Goal: Communication & Community: Answer question/provide support

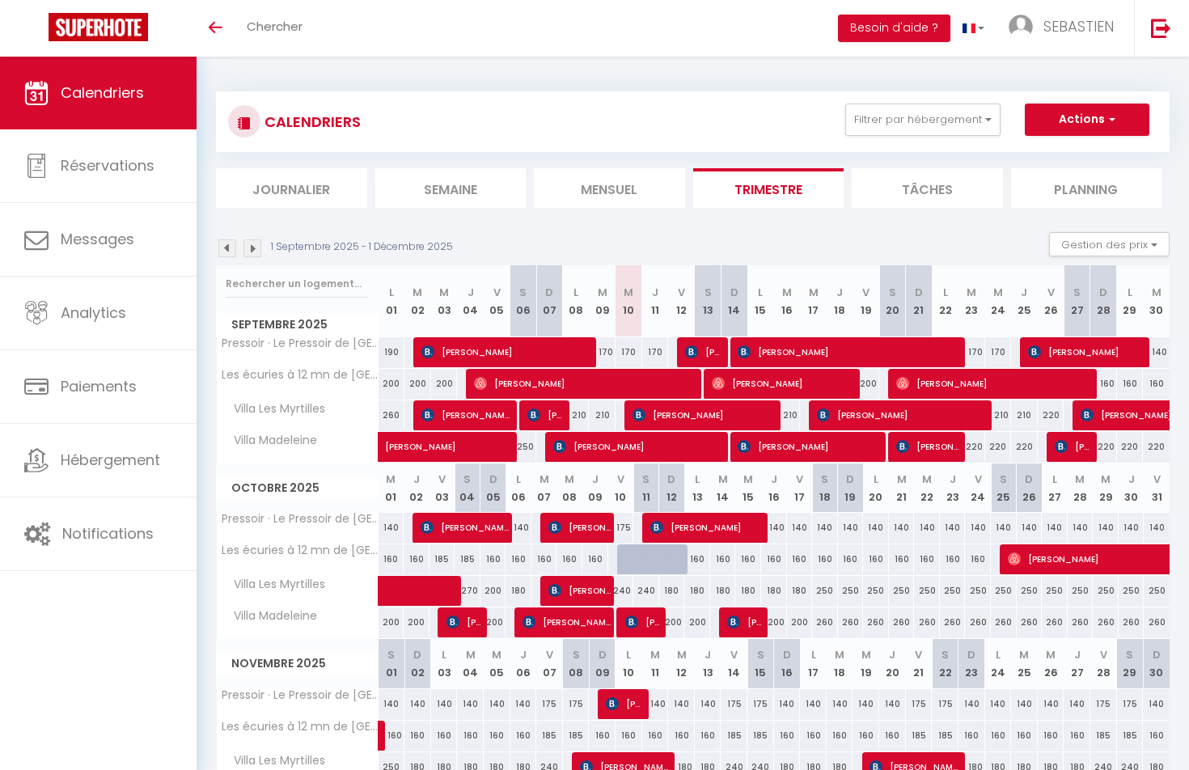
select select
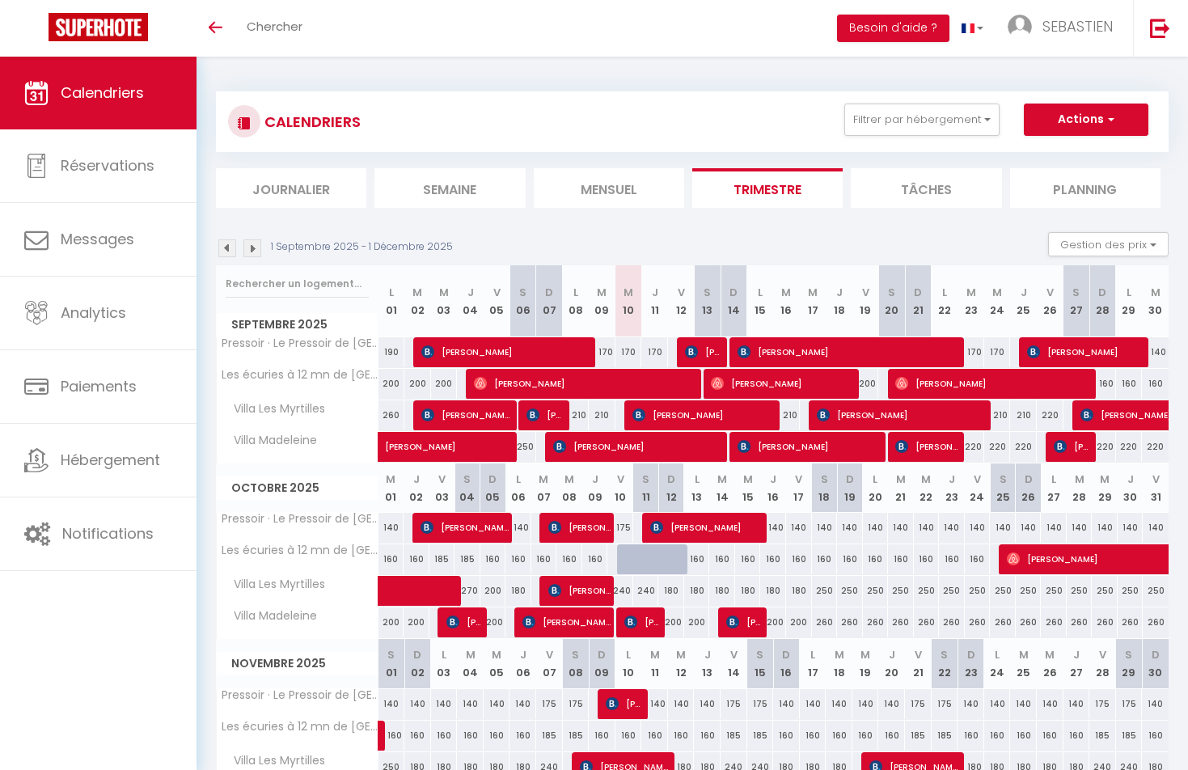
click at [667, 410] on span "[PERSON_NAME]" at bounding box center [703, 415] width 142 height 31
select select "OK"
select select "0"
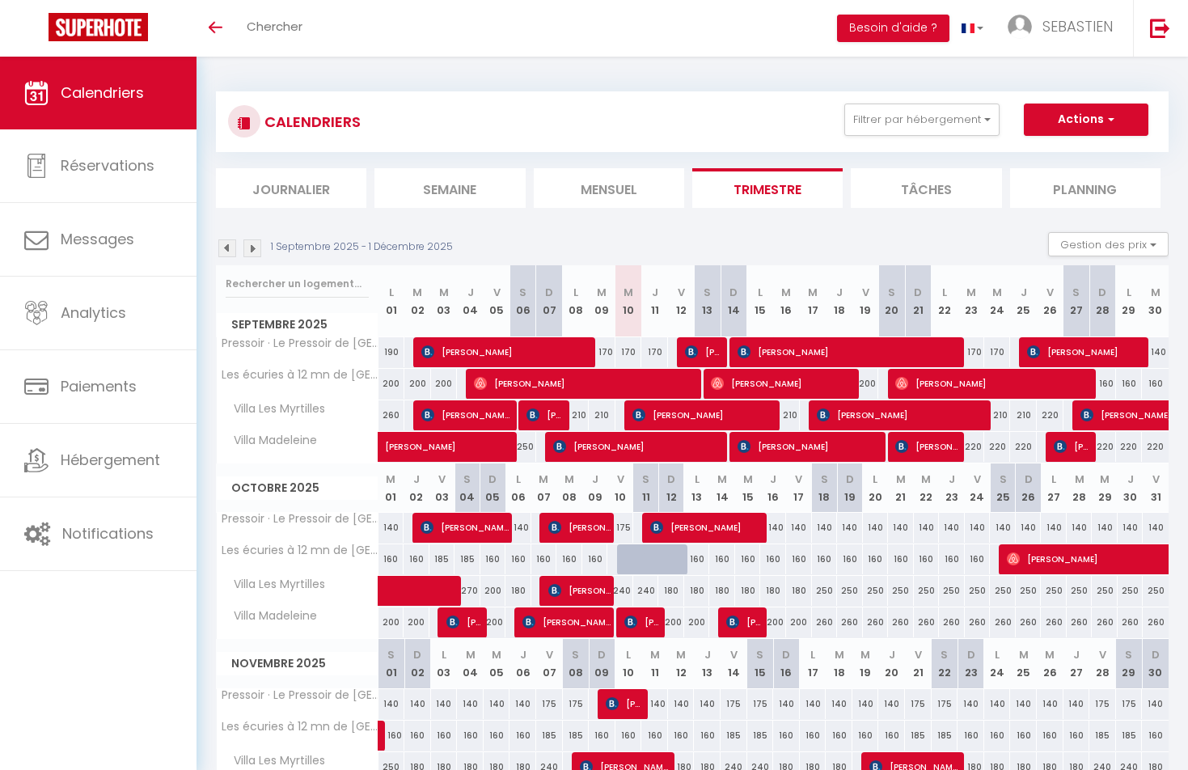
select select "1"
select select
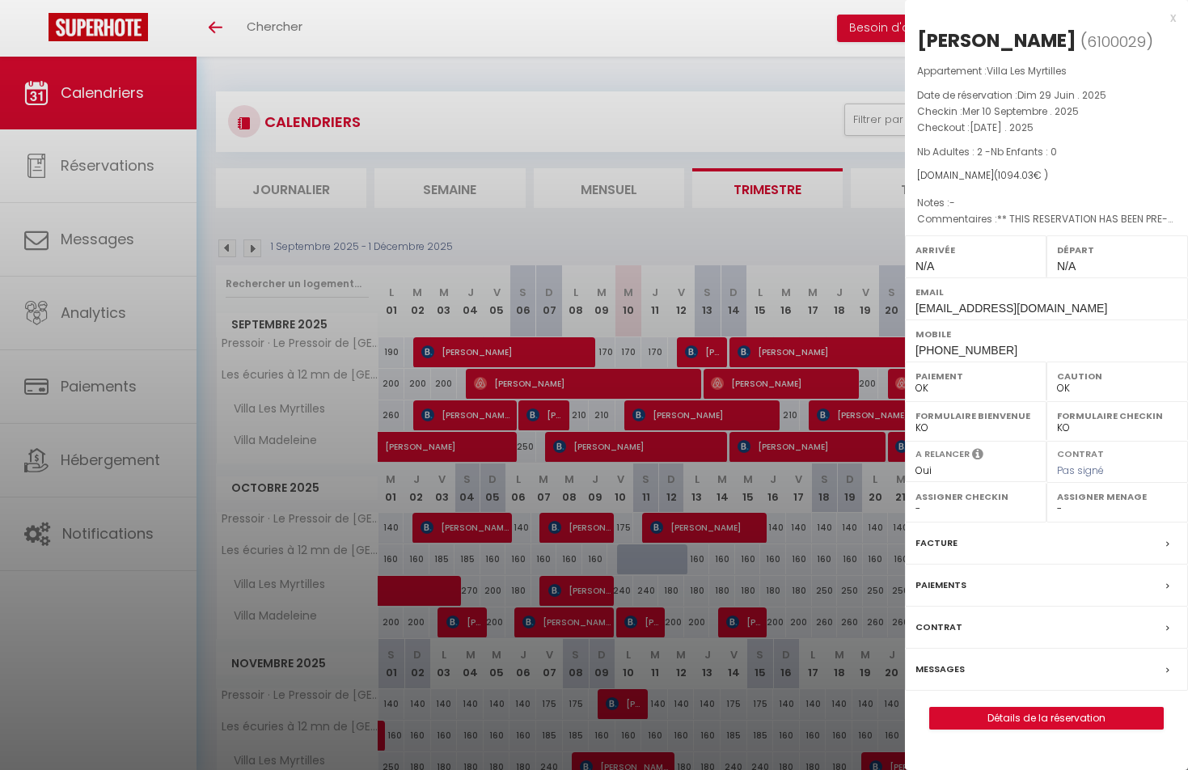
click at [954, 665] on label "Messages" at bounding box center [940, 669] width 49 height 17
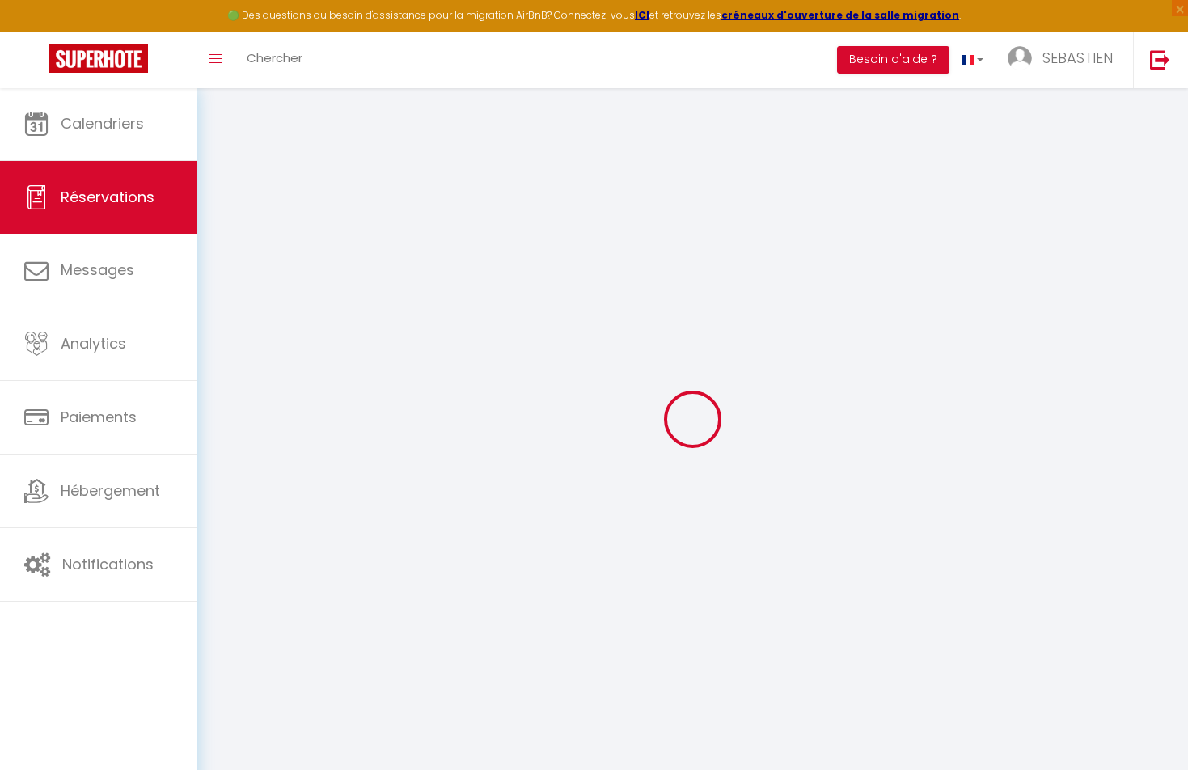
select select
checkbox input "false"
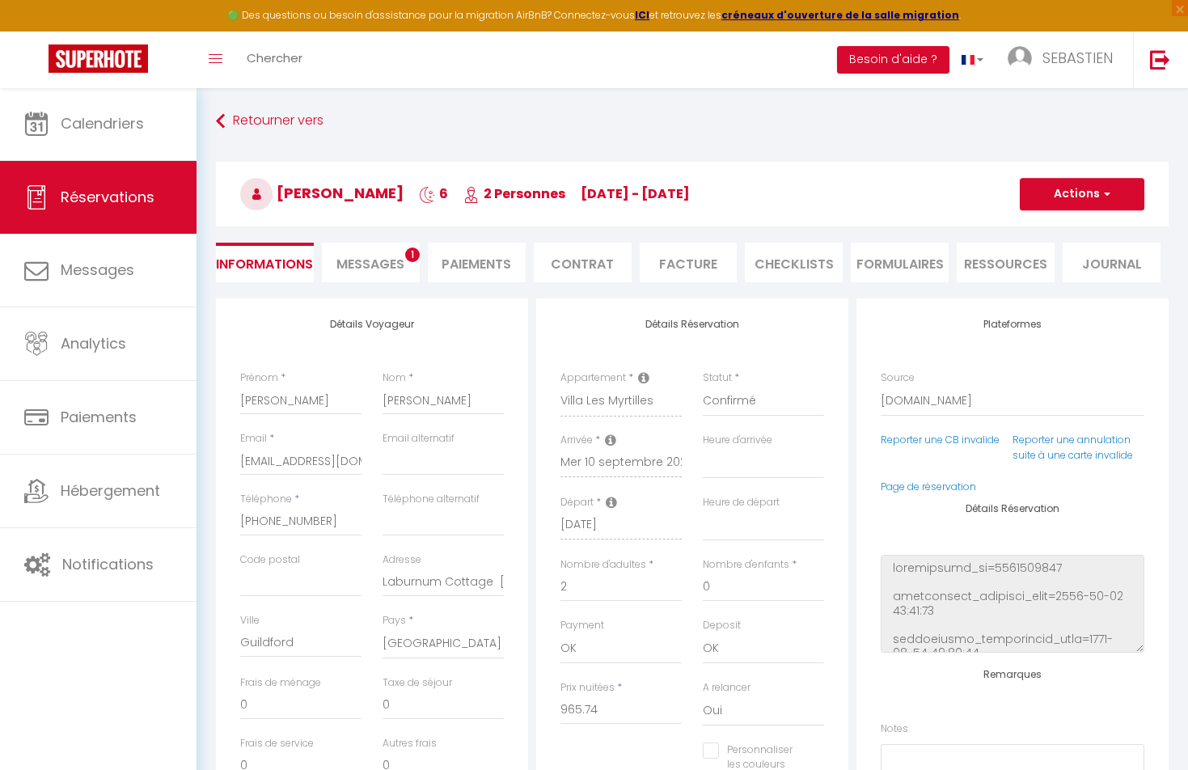
select select
checkbox input "false"
type voyageur1 "** THIS RESERVATION HAS BEEN PRE-PAID ** BOOKING NOTE : Payment charge is EUR 1…"
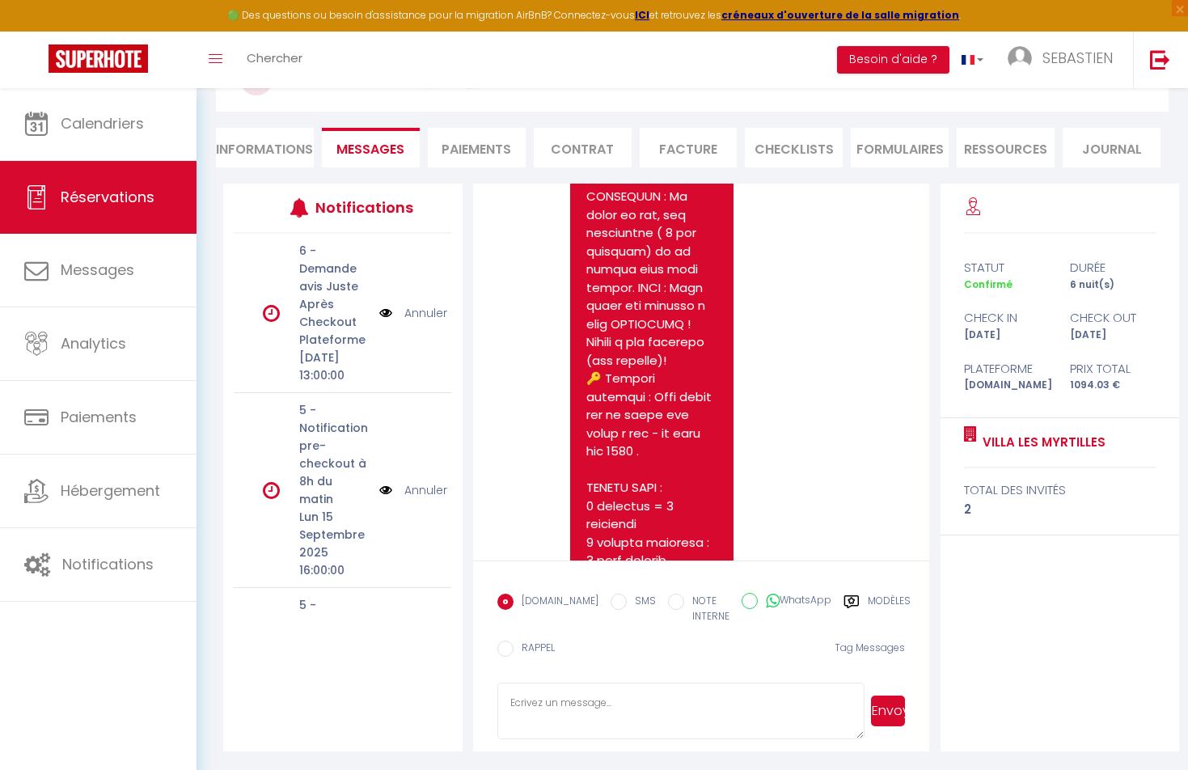
scroll to position [5548, 0]
drag, startPoint x: 588, startPoint y: 488, endPoint x: 655, endPoint y: 498, distance: 67.9
copy pre "CC56C521699540E4824695E3"
click at [596, 698] on textarea at bounding box center [680, 711] width 367 height 57
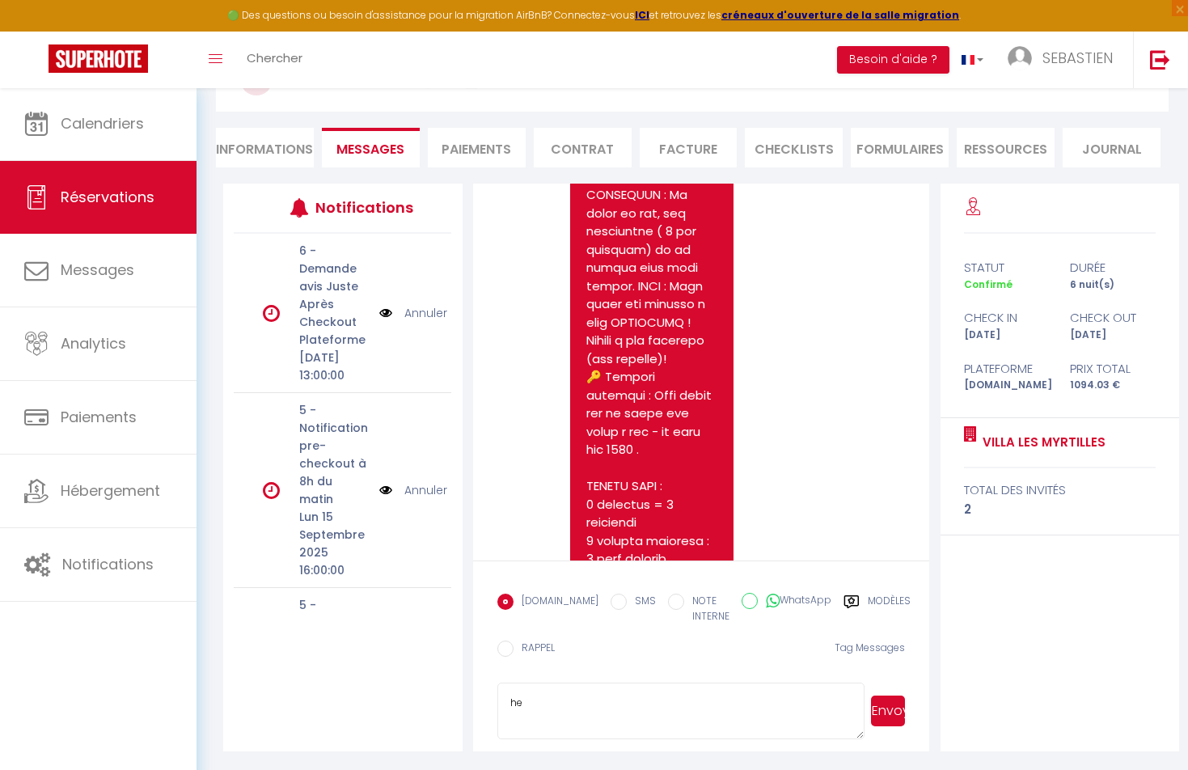
type textarea "h"
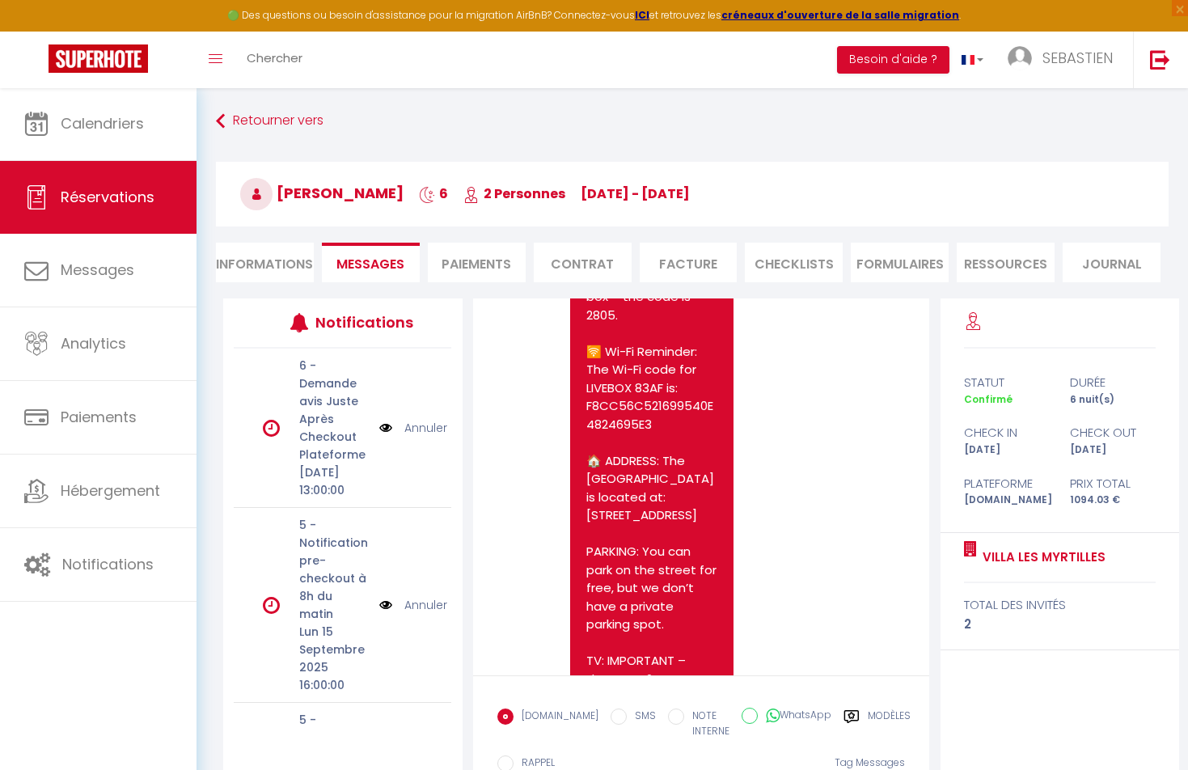
scroll to position [2751, 0]
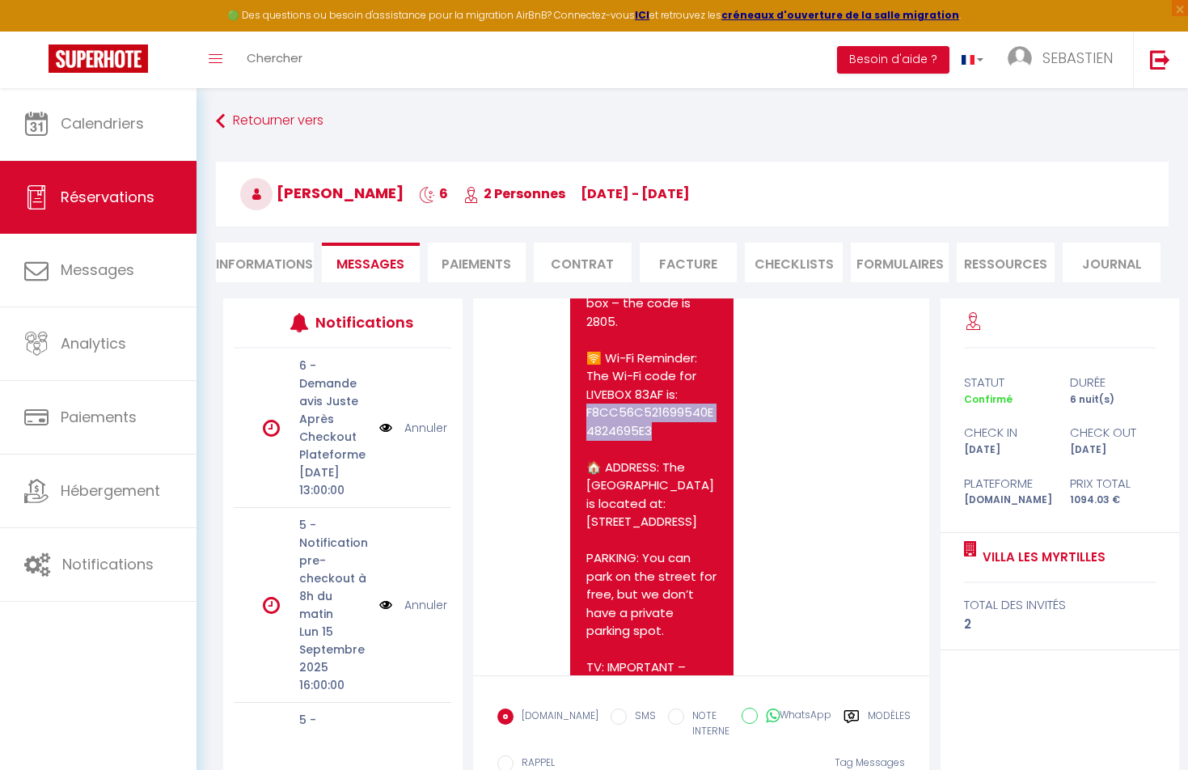
drag, startPoint x: 586, startPoint y: 370, endPoint x: 661, endPoint y: 391, distance: 77.3
copy p "8CC56C521699540E4824695E3"
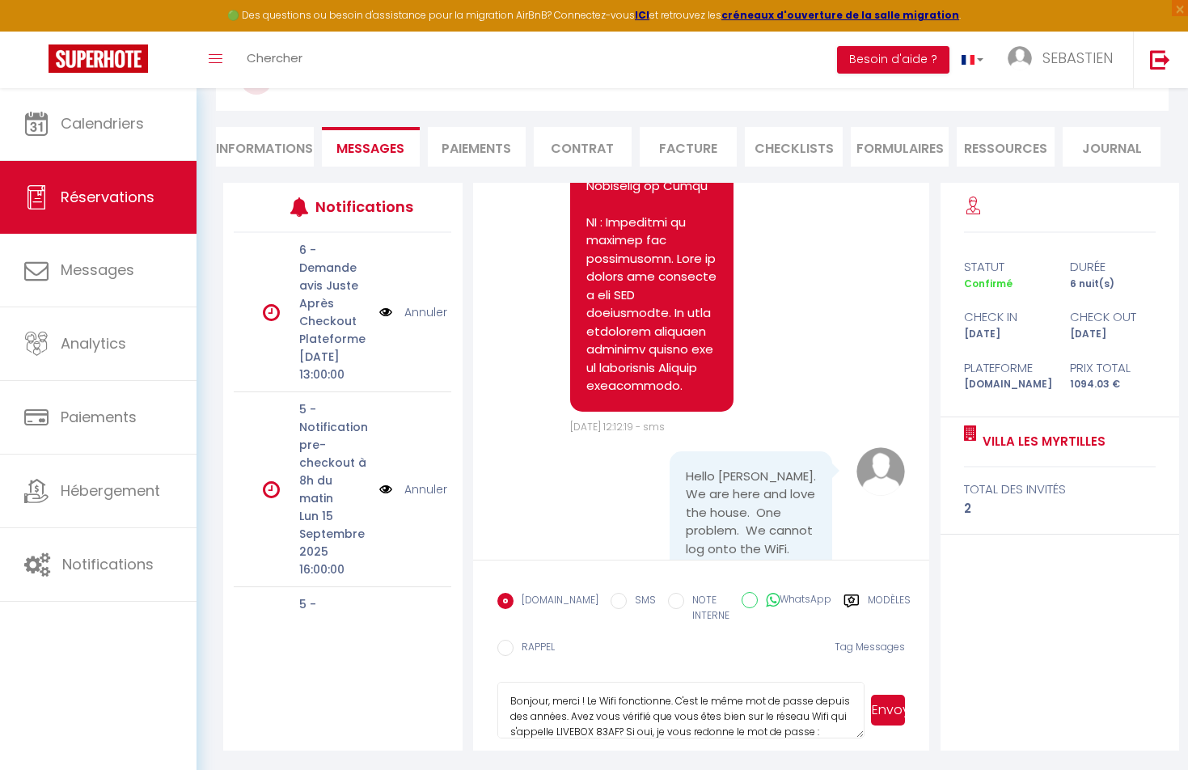
scroll to position [115, 0]
click at [834, 732] on textarea "Bonjour, merci ! Le Wifi fonctionne. C'est le même mot de passe depuis des anné…" at bounding box center [680, 711] width 367 height 57
drag, startPoint x: 509, startPoint y: 703, endPoint x: 826, endPoint y: 731, distance: 318.3
click at [826, 731] on textarea "Bonjour, merci ! Le Wifi fonctionne. C'est le même mot de passe depuis des anné…" at bounding box center [680, 711] width 367 height 57
click at [834, 738] on textarea "Bonjour, merci ! Le Wifi fonctionne. C'est le même mot de passe depuis des anné…" at bounding box center [680, 711] width 367 height 57
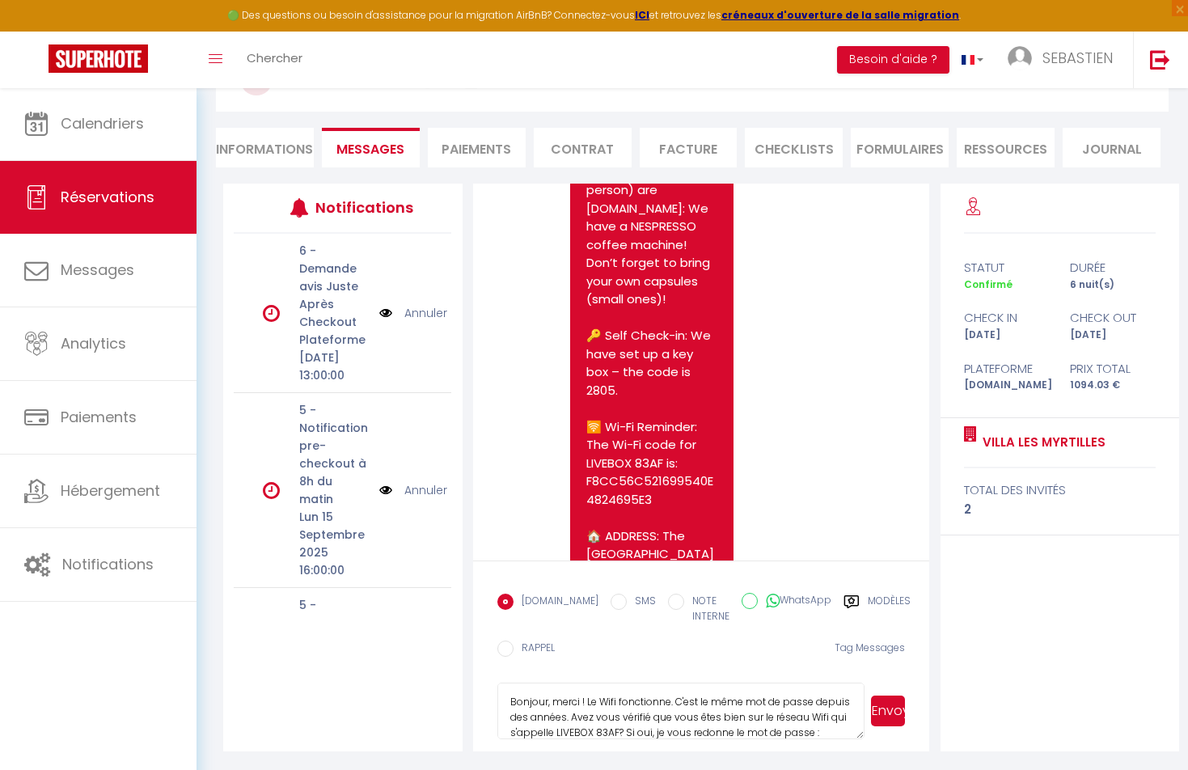
scroll to position [2571, 0]
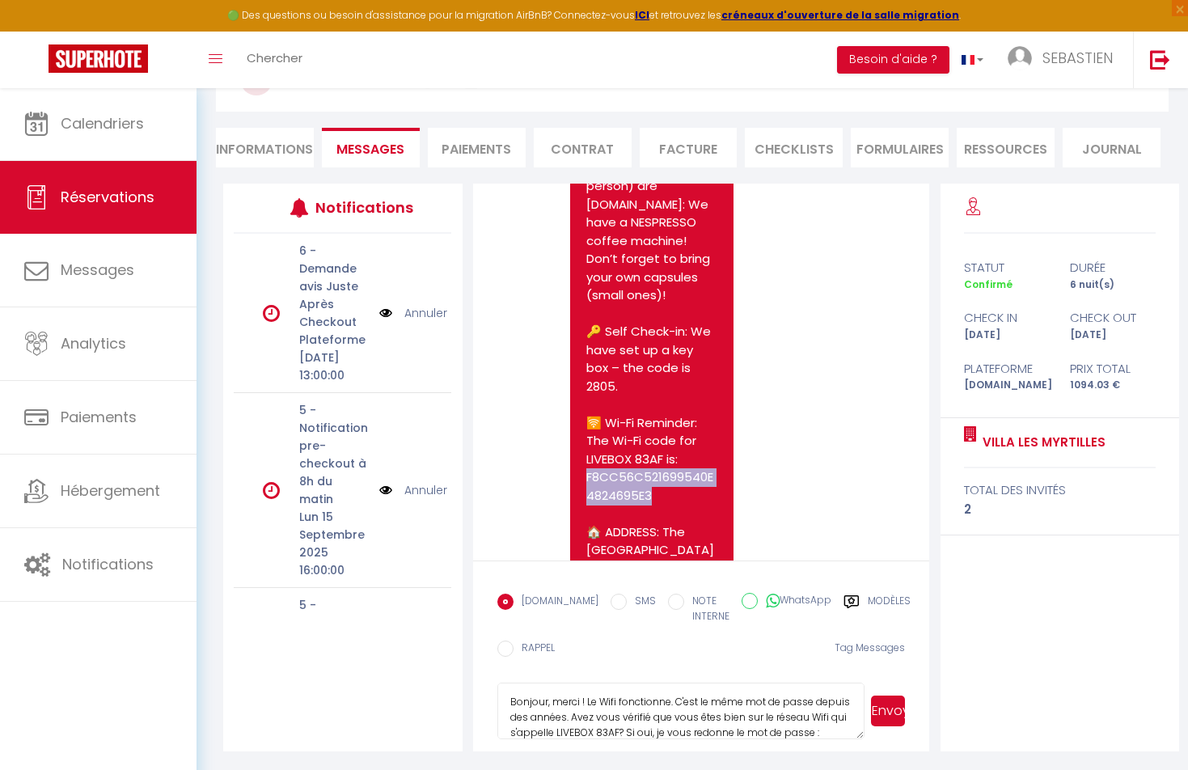
drag, startPoint x: 588, startPoint y: 434, endPoint x: 653, endPoint y: 447, distance: 66.8
copy p "8CC56C521699540E4824695E3"
click at [835, 730] on textarea "Bonjour, merci ! Le Wifi fonctionne. C'est le même mot de passe depuis des anné…" at bounding box center [680, 711] width 367 height 57
paste textarea "F8CC56C521699540E4824695E3"
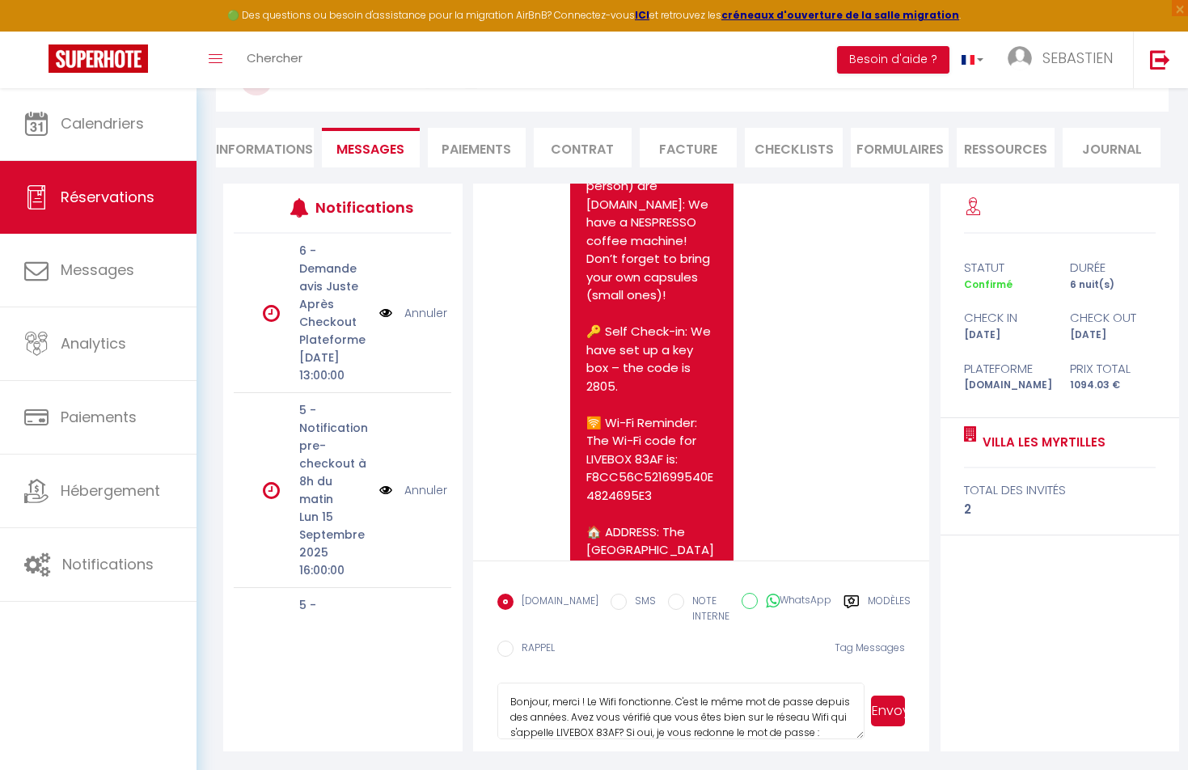
scroll to position [15, 0]
click at [513, 730] on textarea "Bonjour, merci ! Le Wifi fonctionne. C'est le même mot de passe depuis des anné…" at bounding box center [680, 711] width 367 height 57
click at [736, 726] on textarea "Bonjour, merci ! Le Wifi fonctionne. C'est le même mot de passe depuis des anné…" at bounding box center [680, 711] width 367 height 57
click at [569, 714] on textarea "Bonjour, merci ! Le Wifi fonctionne. C'est le même mot de passe depuis des anné…" at bounding box center [680, 711] width 367 height 57
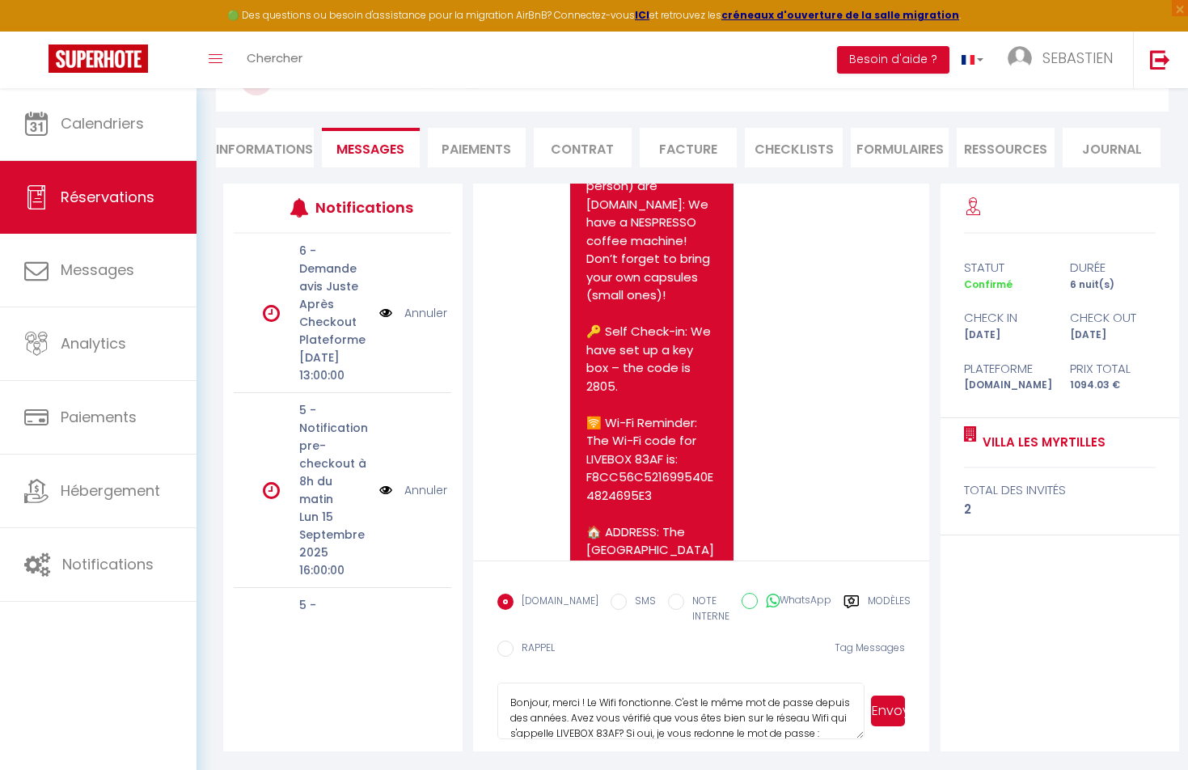
click at [670, 702] on textarea "Bonjour, merci ! Le Wifi fonctionne. C'est le même mot de passe depuis des anné…" at bounding box center [680, 711] width 367 height 57
drag, startPoint x: 587, startPoint y: 704, endPoint x: 596, endPoint y: 704, distance: 8.9
click at [596, 704] on textarea "Bonjour, merci ! Le Wifi fonctionne. C'est le même mot de passe depuis des anné…" at bounding box center [680, 711] width 367 height 57
click at [600, 701] on textarea "Bonjour, merci ! Le Wifi fonctionne. C'est le même mot de passe depuis des anné…" at bounding box center [680, 711] width 367 height 57
click at [699, 703] on textarea "Bonjour, merci ! Le code Wifi fonctionne. C'est le même mot de passe depuis des…" at bounding box center [680, 711] width 367 height 57
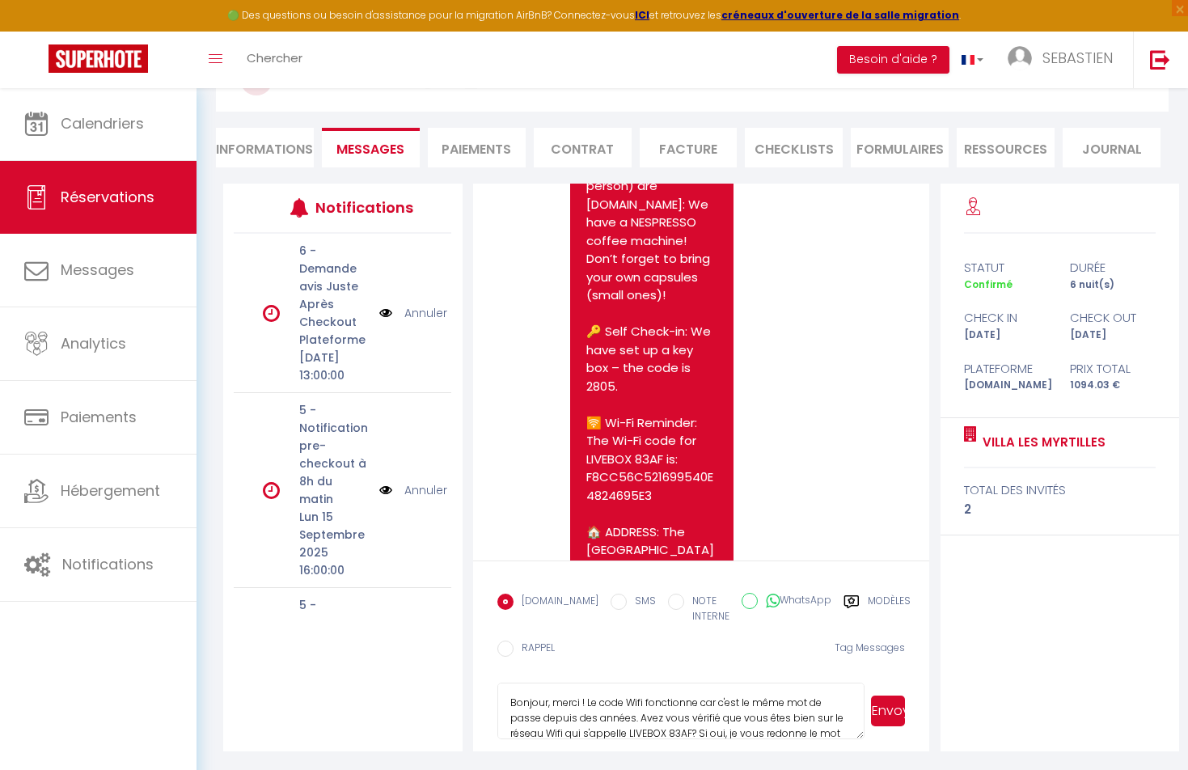
click at [699, 730] on textarea "Bonjour, merci ! Le code Wifi fonctionne car c'est le même mot de passe depuis …" at bounding box center [680, 711] width 367 height 57
click at [707, 731] on textarea "Bonjour, merci ! Le code Wifi fonctionne car c'est le même mot de passe depuis …" at bounding box center [680, 711] width 367 height 57
click at [700, 716] on textarea "Bonjour, merci ! Le code Wifi fonctionne car c'est le même mot de passe depuis …" at bounding box center [680, 711] width 367 height 57
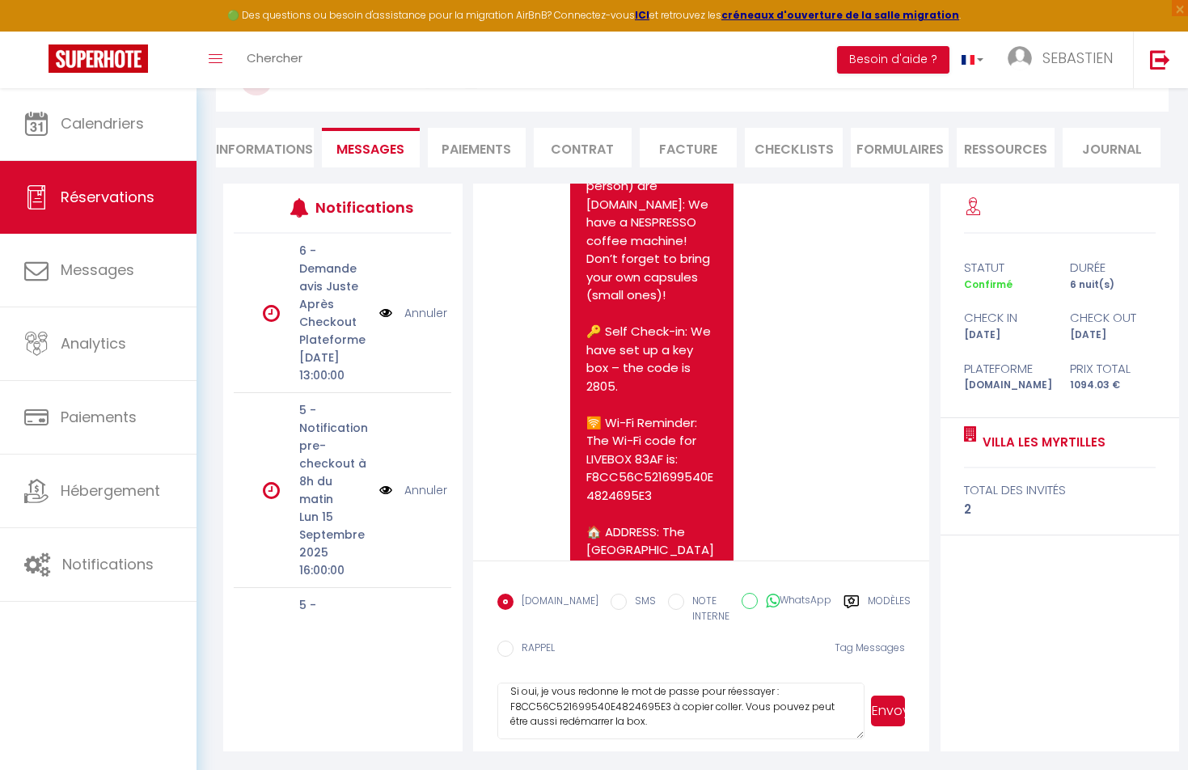
scroll to position [57, 0]
click at [692, 725] on textarea "Bonjour, merci ! Le code Wifi fonctionne car c'est le même mot de passe depuis …" at bounding box center [680, 711] width 367 height 57
click at [738, 707] on textarea "Bonjour, merci ! Le code Wifi fonctionne car c'est le même mot de passe depuis …" at bounding box center [680, 711] width 367 height 57
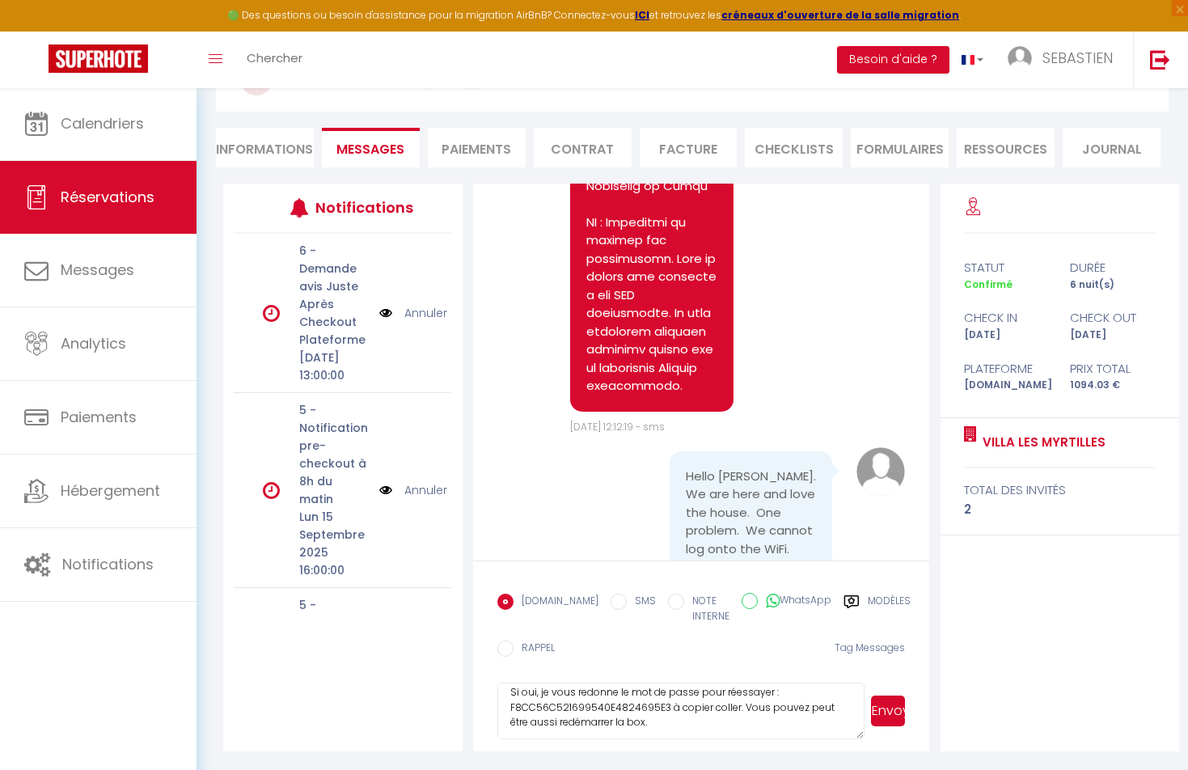
scroll to position [8122, 0]
click at [694, 718] on textarea "Bonjour, merci ! Le code Wifi fonctionne car c'est le même mot de passe depuis …" at bounding box center [680, 711] width 367 height 57
drag, startPoint x: 676, startPoint y: 734, endPoint x: 500, endPoint y: 661, distance: 190.7
click at [500, 661] on form "[DOMAIN_NAME] SMS NOTE INTERNE WhatsApp Modèles 10 « ‹ » › [DATE] [PHONE_NUMBER…" at bounding box center [701, 655] width 457 height 190
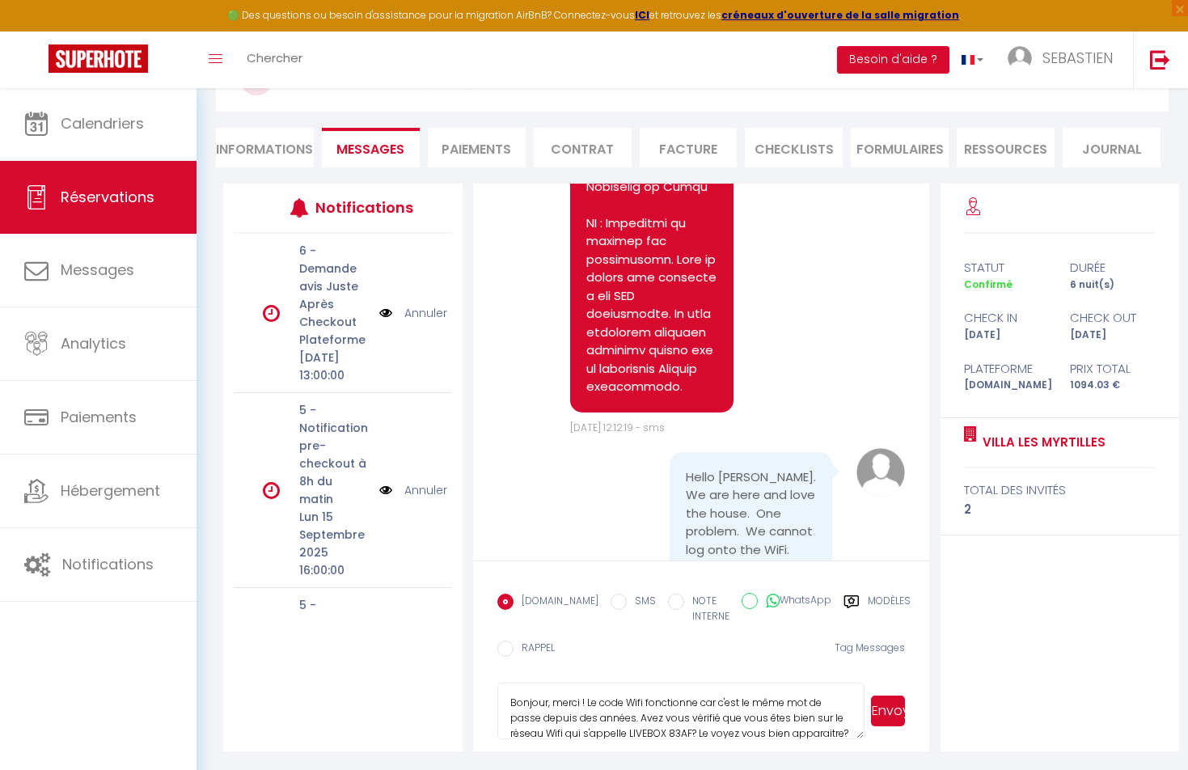
click at [766, 713] on textarea "Bonjour, merci ! Le code Wifi fonctionne car c'est le même mot de passe depuis …" at bounding box center [680, 711] width 367 height 57
drag, startPoint x: 511, startPoint y: 700, endPoint x: 835, endPoint y: 725, distance: 324.4
click at [835, 725] on textarea "Bonjour, merci ! Le code Wifi fonctionne car c'est le même mot de passe depuis …" at bounding box center [680, 711] width 367 height 57
drag, startPoint x: 673, startPoint y: 723, endPoint x: 494, endPoint y: 677, distance: 184.6
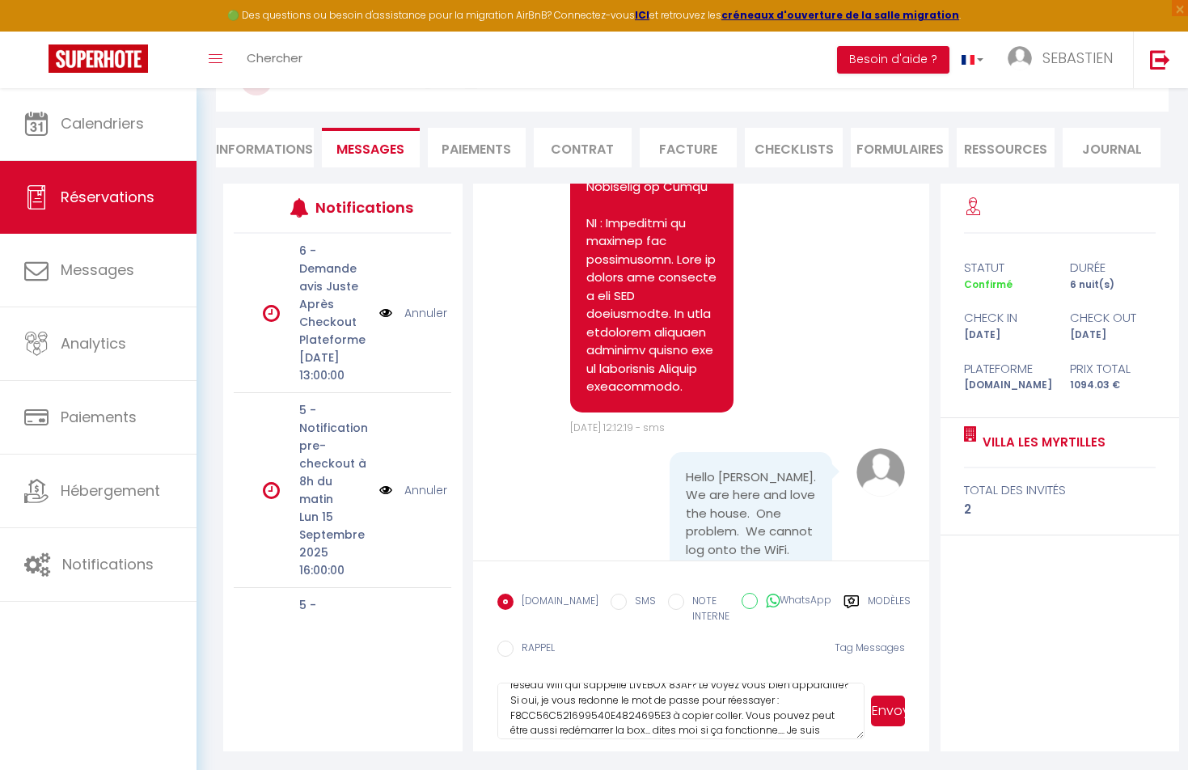
click at [494, 677] on form "[DOMAIN_NAME] SMS NOTE INTERNE WhatsApp Modèles 10 « ‹ » › [DATE] [PHONE_NUMBER…" at bounding box center [701, 655] width 457 height 190
type textarea "Bonjour, merci ! Le code Wifi fonctionne car c'est le même mot de passe depuis …"
drag, startPoint x: 840, startPoint y: 718, endPoint x: 471, endPoint y: 671, distance: 372.6
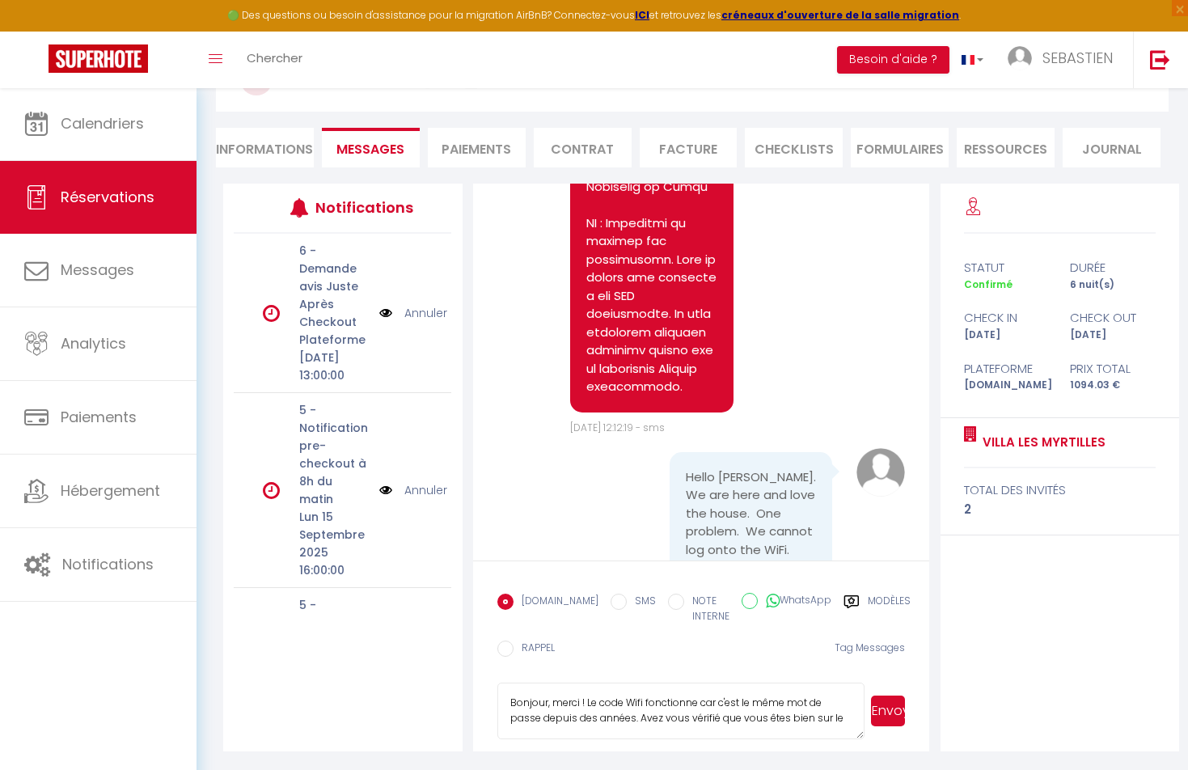
click at [471, 671] on div "Note Sms Hello [PERSON_NAME], we are waiting for you on [DATE] from 4h30 p.m. W…" at bounding box center [702, 468] width 478 height 568
paste textarea "Hello, thank you! The Wifi code works because it's been the same password for y…"
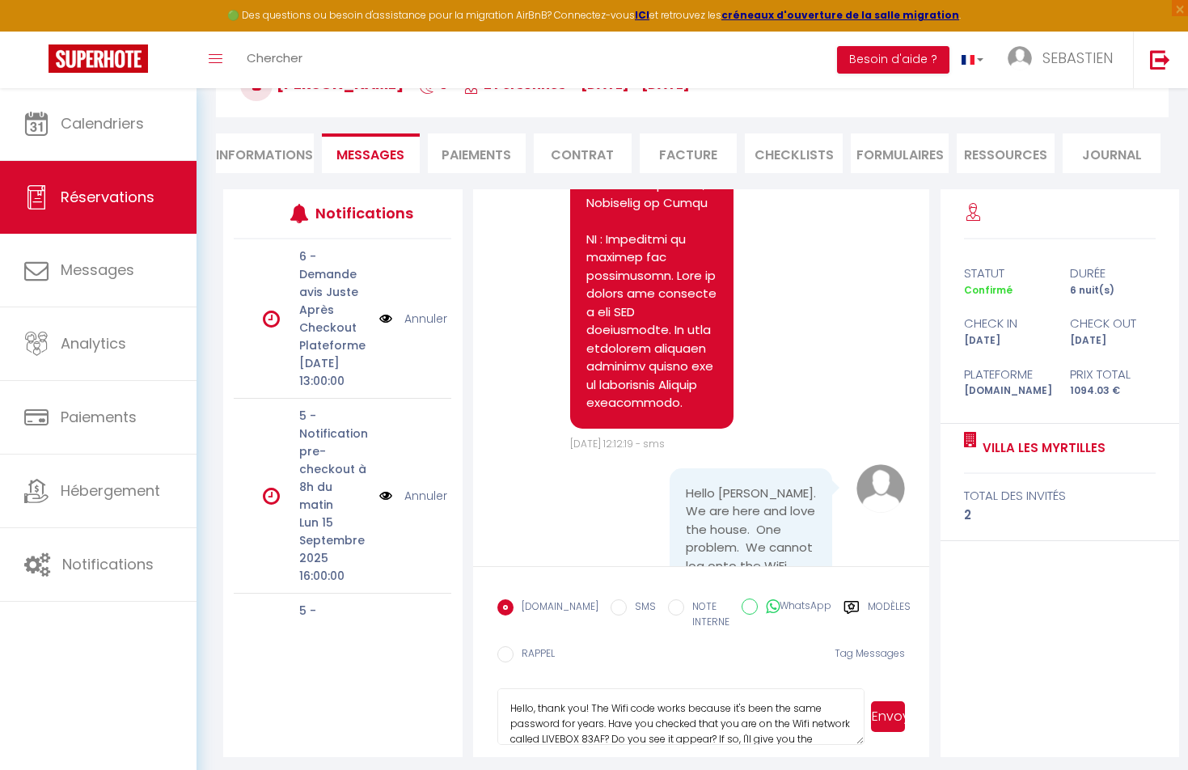
scroll to position [113, 0]
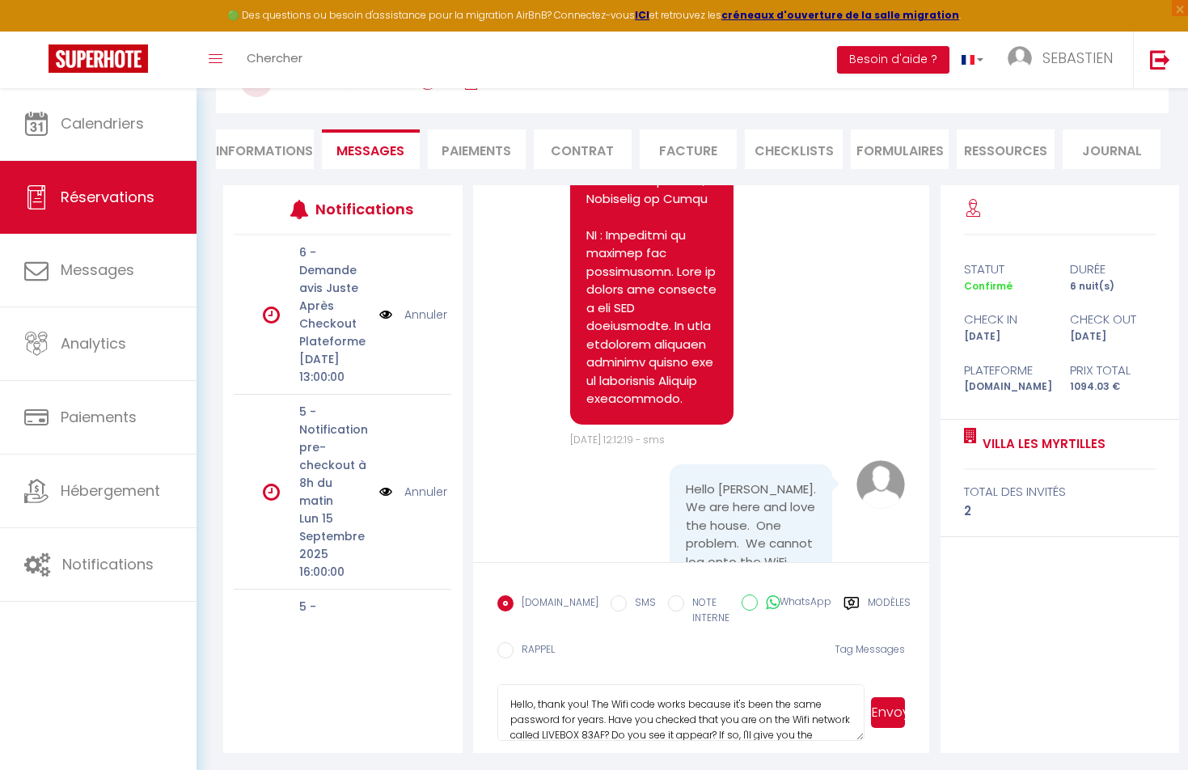
click at [534, 708] on textarea "Hello, thank you! The Wifi code works because it's been the same password for y…" at bounding box center [680, 712] width 367 height 57
click at [632, 702] on textarea "Hello [PERSON_NAME], thank you! The Wifi code works because it's been the same …" at bounding box center [680, 712] width 367 height 57
click at [760, 704] on textarea "Hello [PERSON_NAME], thank you! I am going to try to help you. The Wifi code wo…" at bounding box center [680, 712] width 367 height 57
click at [811, 735] on textarea "Hello [PERSON_NAME], thank you! I am going to try to help you. The Wifi code wo…" at bounding box center [680, 712] width 367 height 57
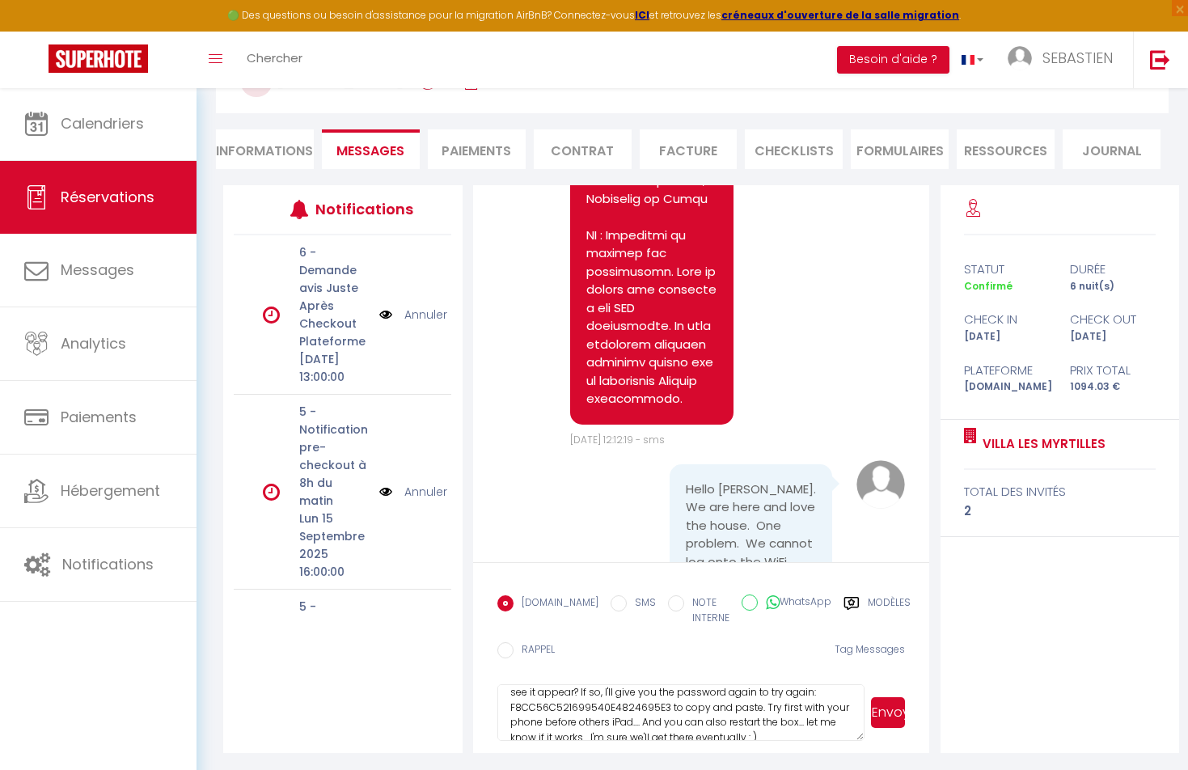
click at [806, 722] on textarea "Hello [PERSON_NAME], thank you! I am going to try to help you. The Wifi code wo…" at bounding box center [680, 712] width 367 height 57
click at [799, 721] on textarea "Hello [PERSON_NAME], thank you! I am going to try to help you. The Wifi code wo…" at bounding box center [680, 712] width 367 height 57
type textarea "Hello [PERSON_NAME], thank you! I am going to try to help you. The Wifi code wo…"
click at [889, 713] on button "Envoyer" at bounding box center [888, 712] width 35 height 31
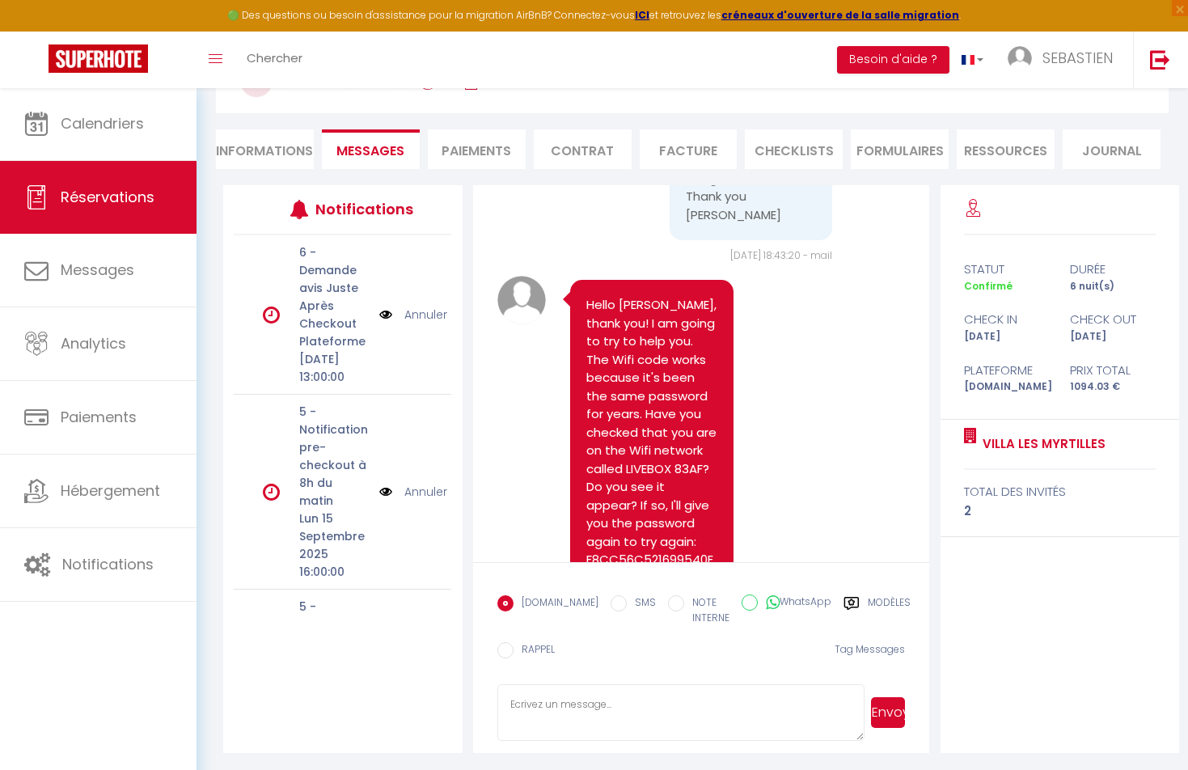
scroll to position [8638, 0]
click at [590, 716] on textarea at bounding box center [680, 712] width 367 height 57
paste textarea "￼"
type textarea "￼"
drag, startPoint x: 546, startPoint y: 701, endPoint x: 493, endPoint y: 694, distance: 53.1
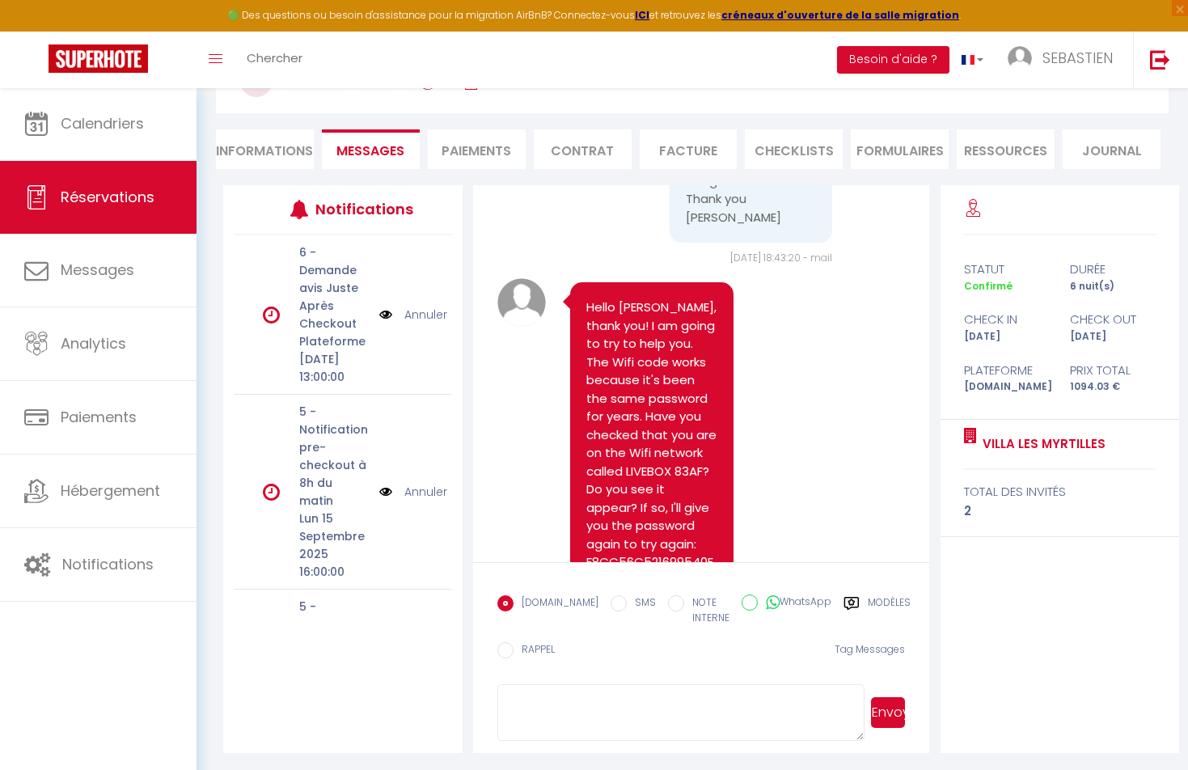
click at [493, 694] on form "[DOMAIN_NAME] SMS NOTE INTERNE WhatsApp Modèles 10 « ‹ » › [DATE] [PHONE_NUMBER…" at bounding box center [701, 657] width 457 height 190
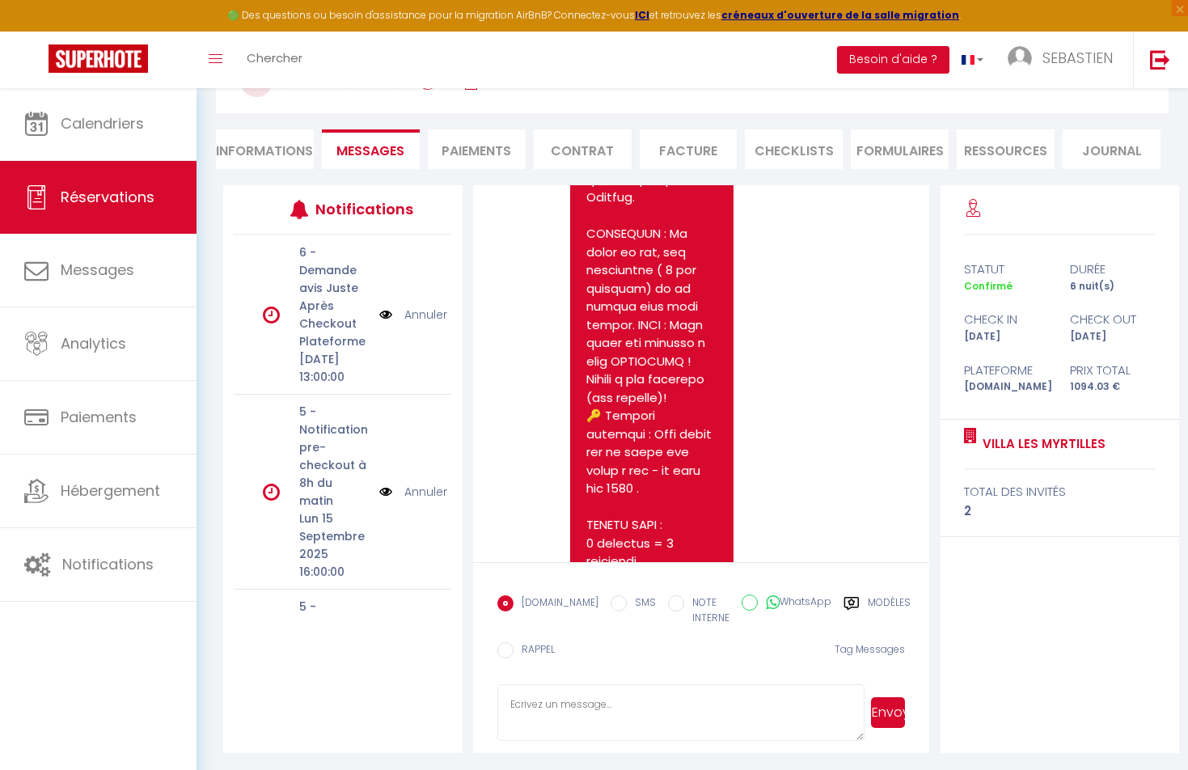
scroll to position [5462, 0]
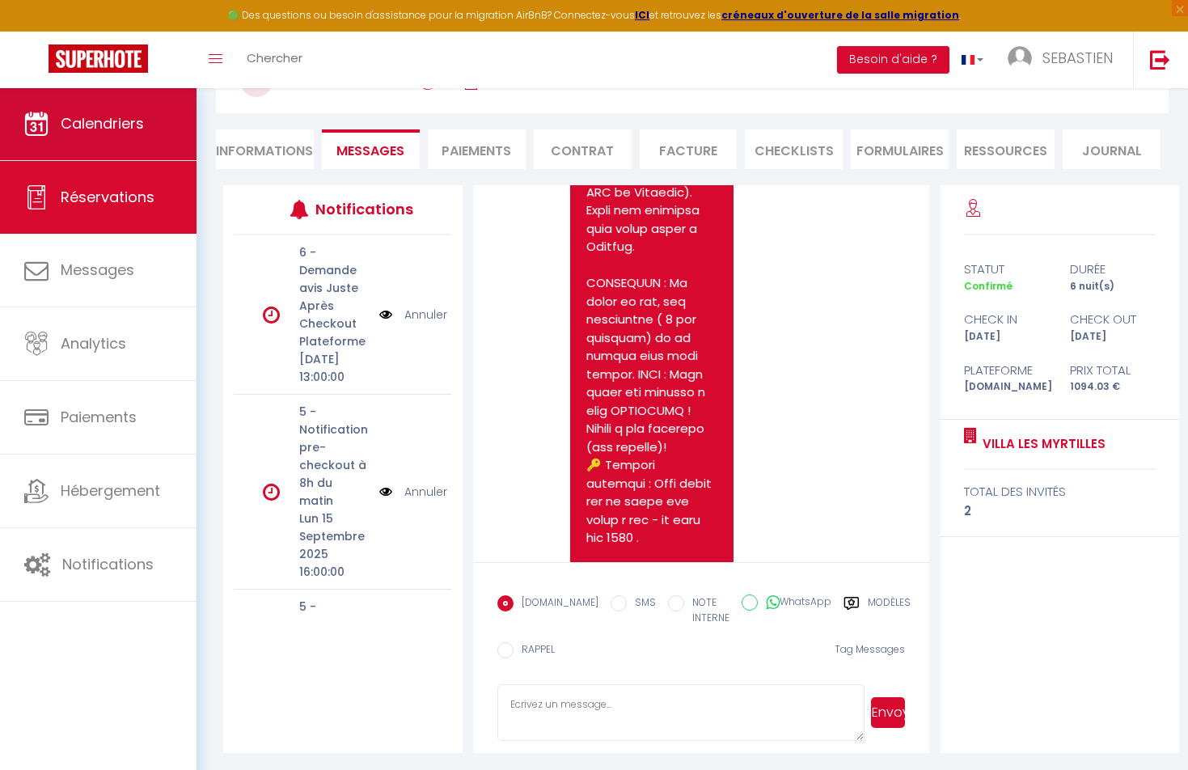
click at [110, 124] on span "Calendriers" at bounding box center [102, 123] width 83 height 20
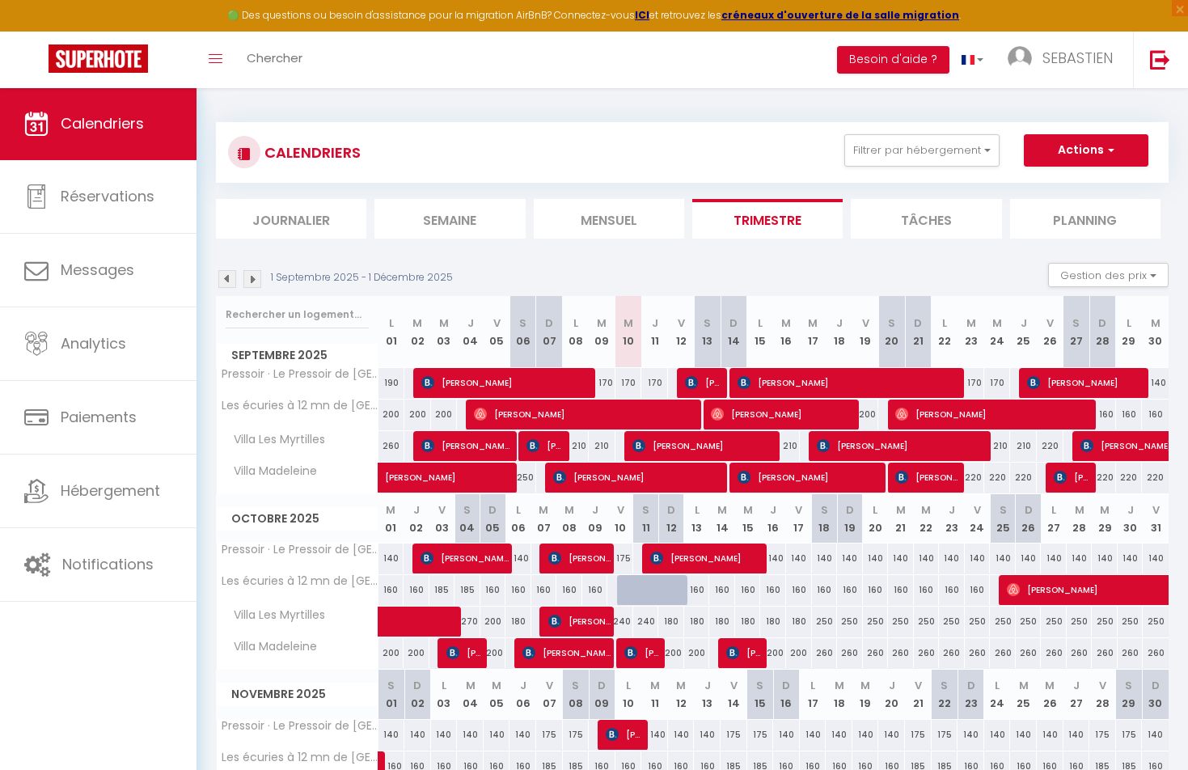
click at [553, 448] on span "[PERSON_NAME]" at bounding box center [545, 445] width 36 height 31
select select "OK"
select select "0"
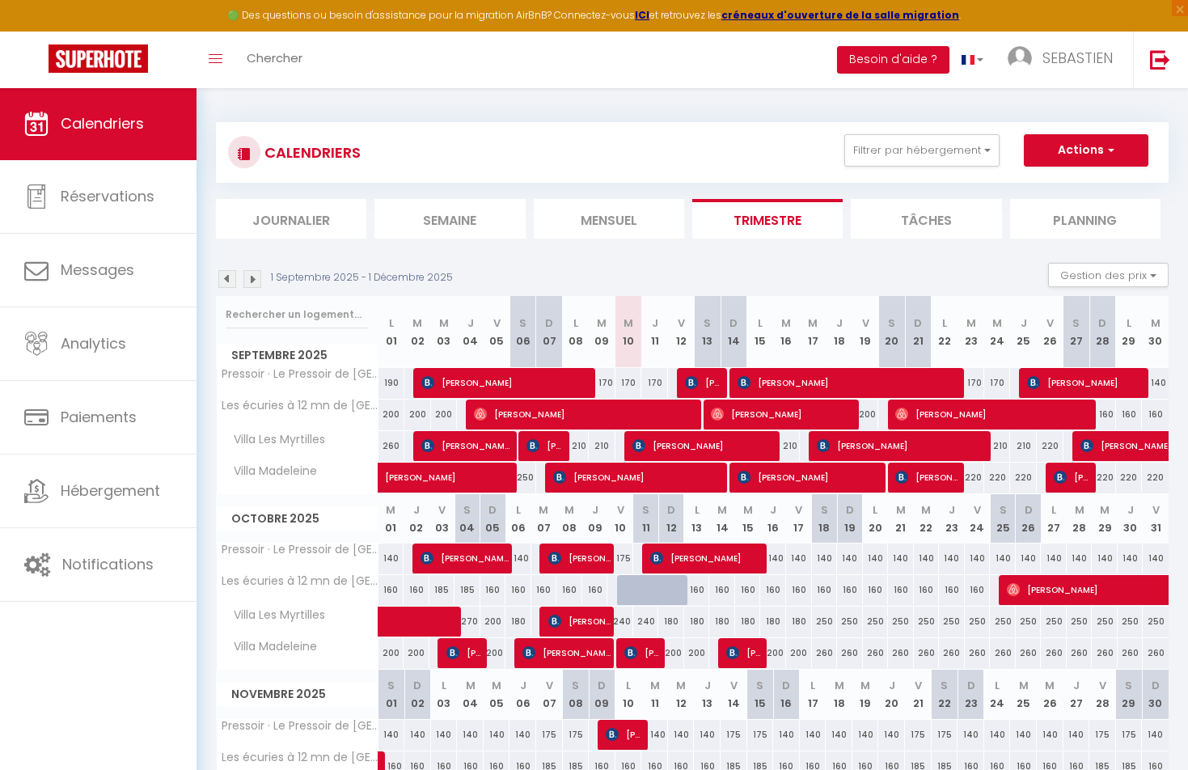
select select "1"
select select
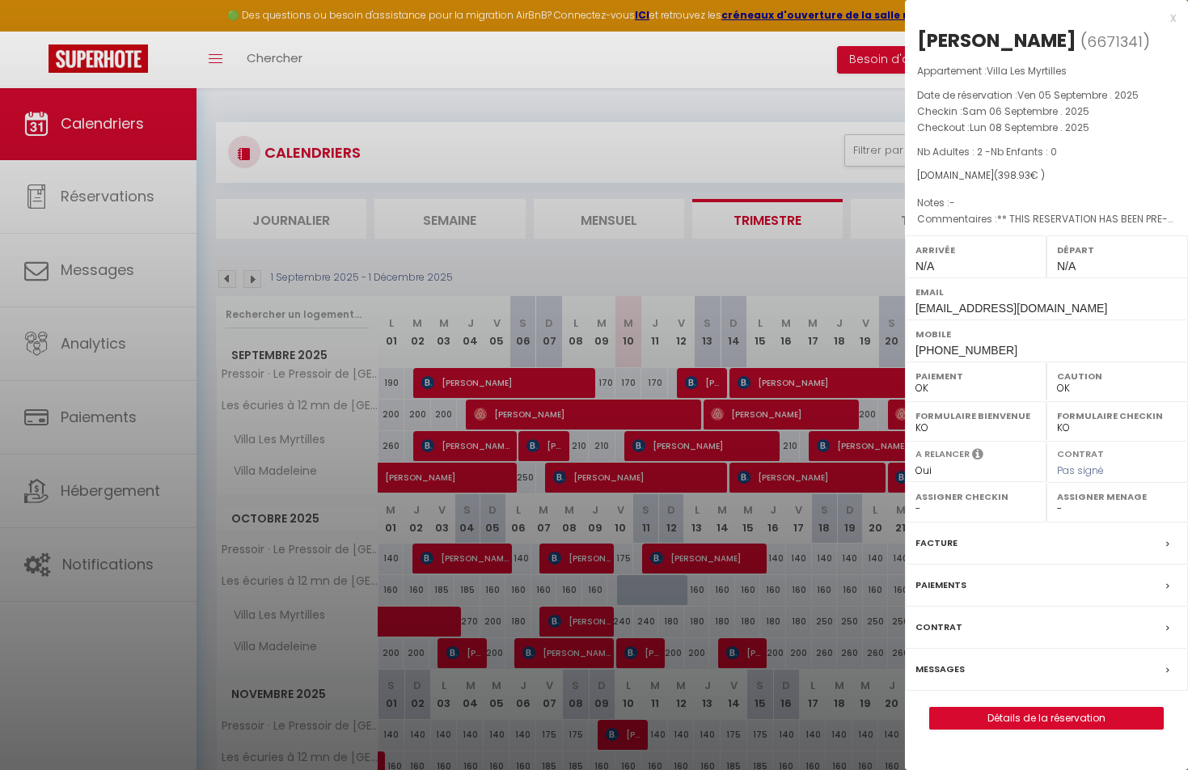
click at [932, 663] on label "Messages" at bounding box center [940, 669] width 49 height 17
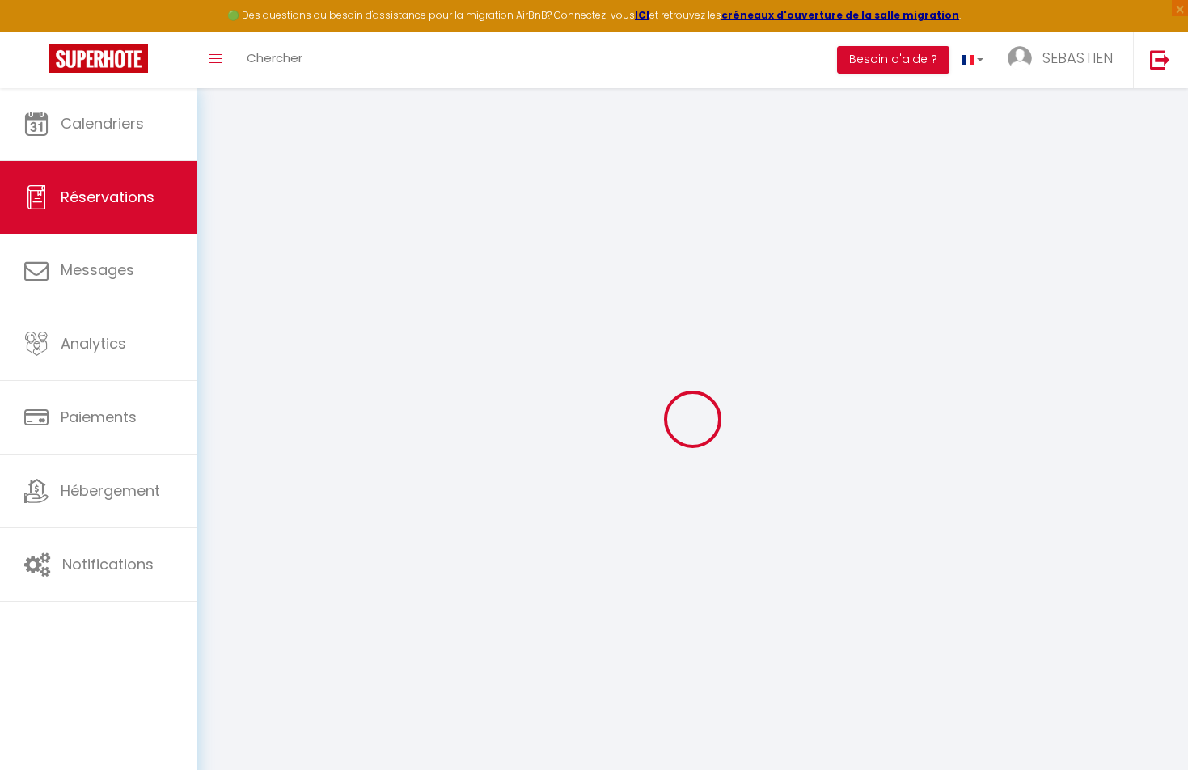
select select
checkbox input "false"
select select
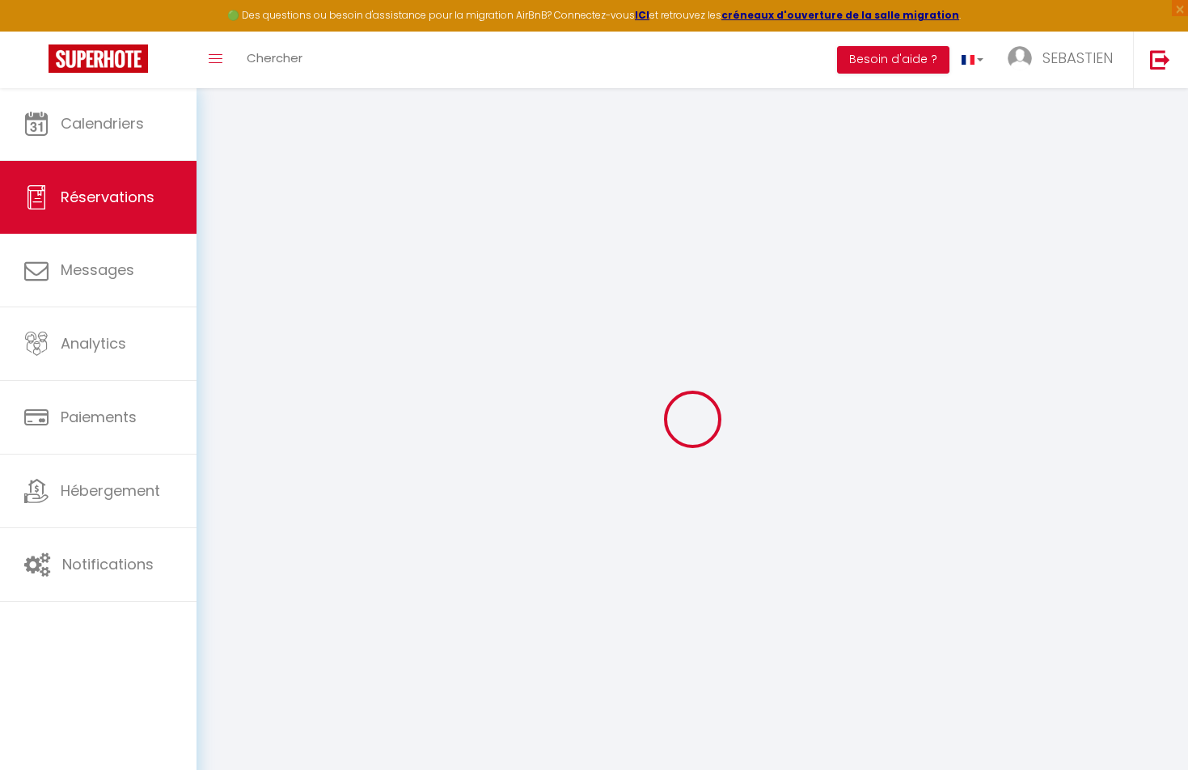
checkbox input "false"
type voyageur1 "** THIS RESERVATION HAS BEEN PRE-PAID ** BOOKING NOTE : Payment charge is EUR 5…"
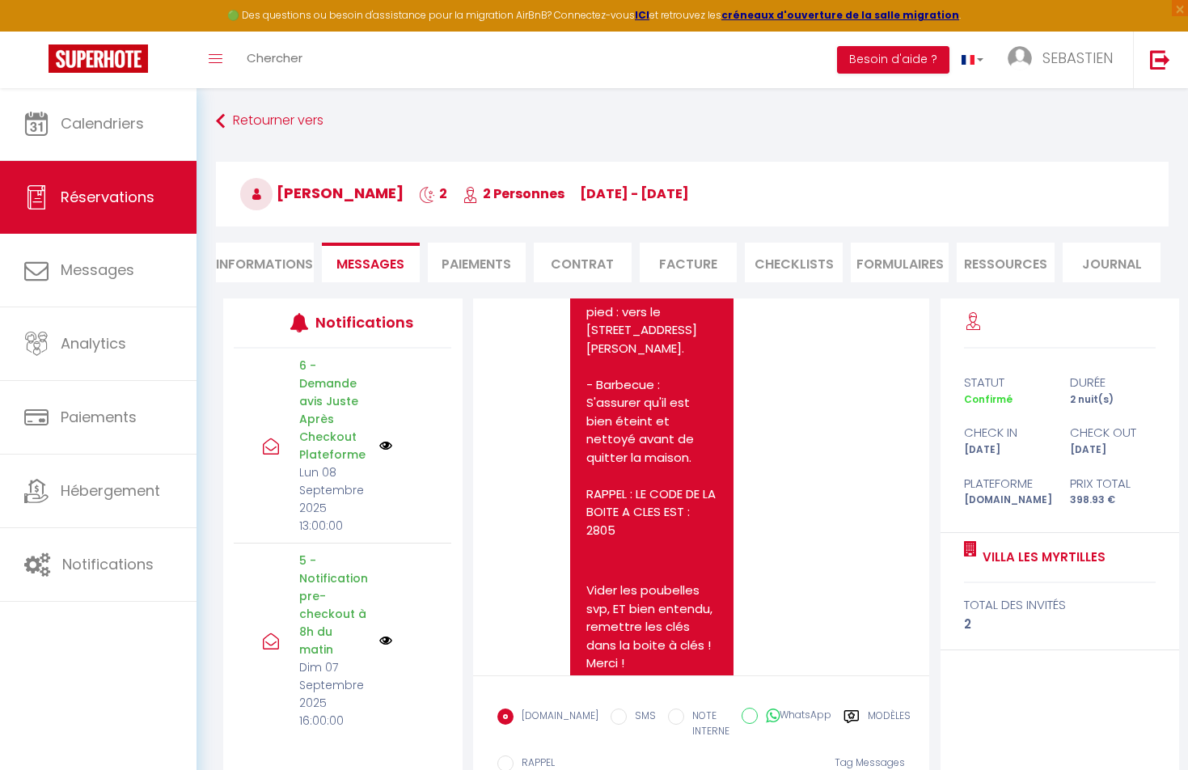
scroll to position [13387, 0]
click at [260, 264] on li "Informations" at bounding box center [265, 263] width 98 height 40
select select
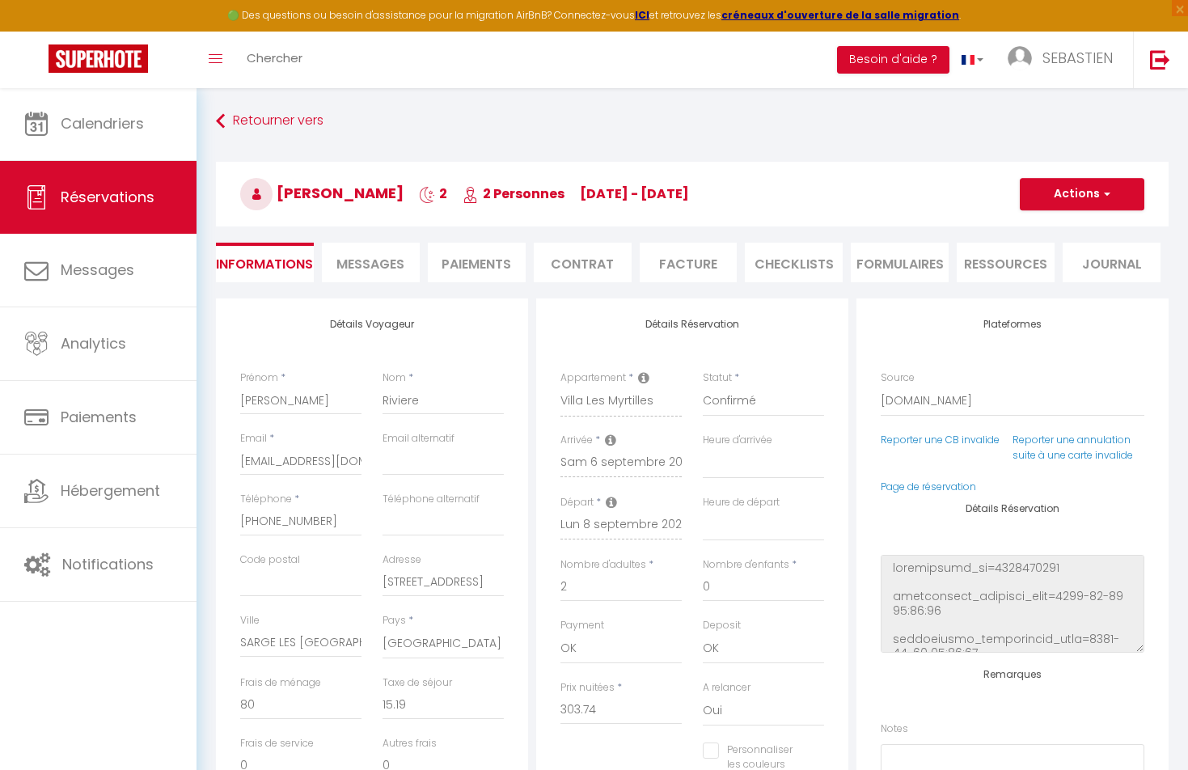
select select
checkbox input "false"
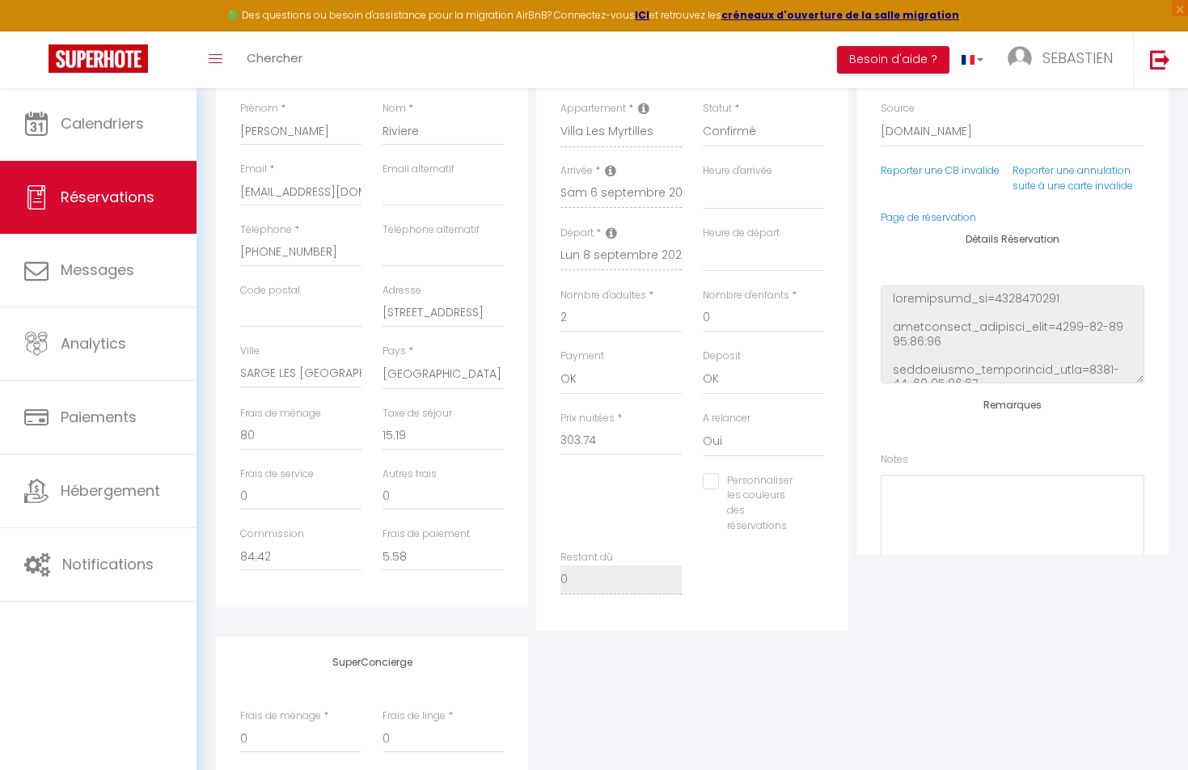
scroll to position [281, 0]
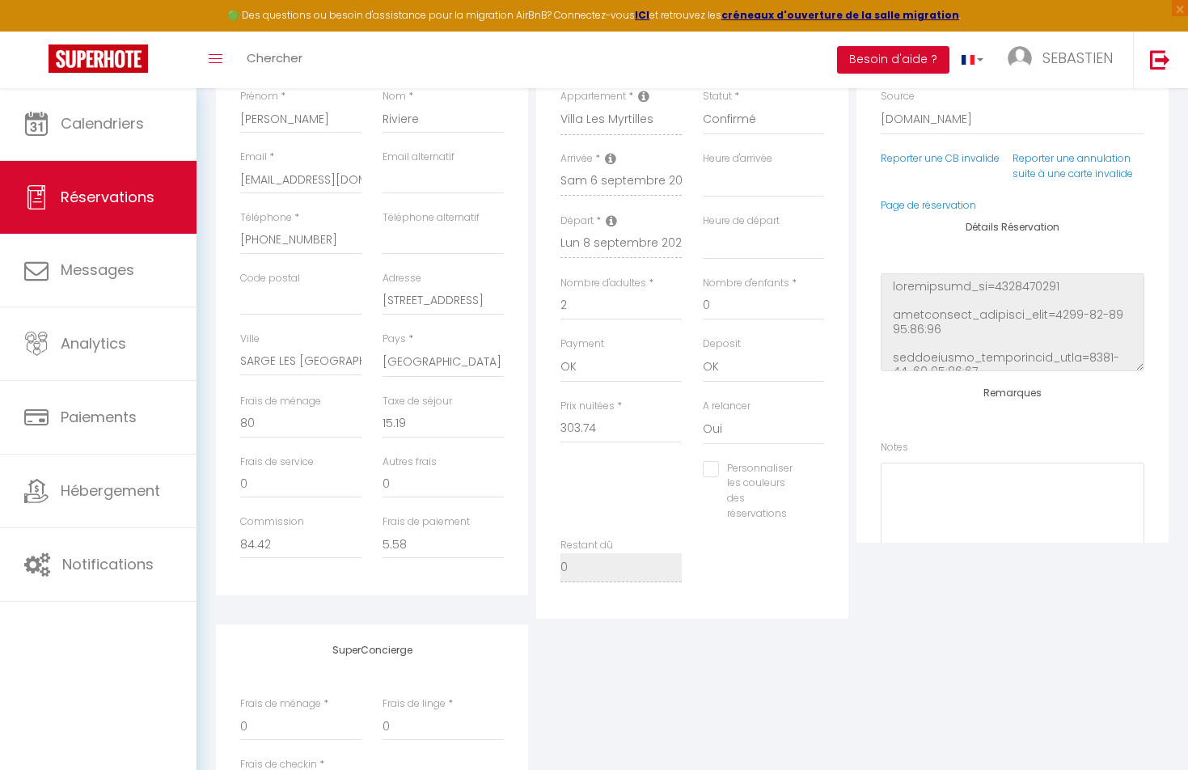
select select
checkbox input "false"
select select
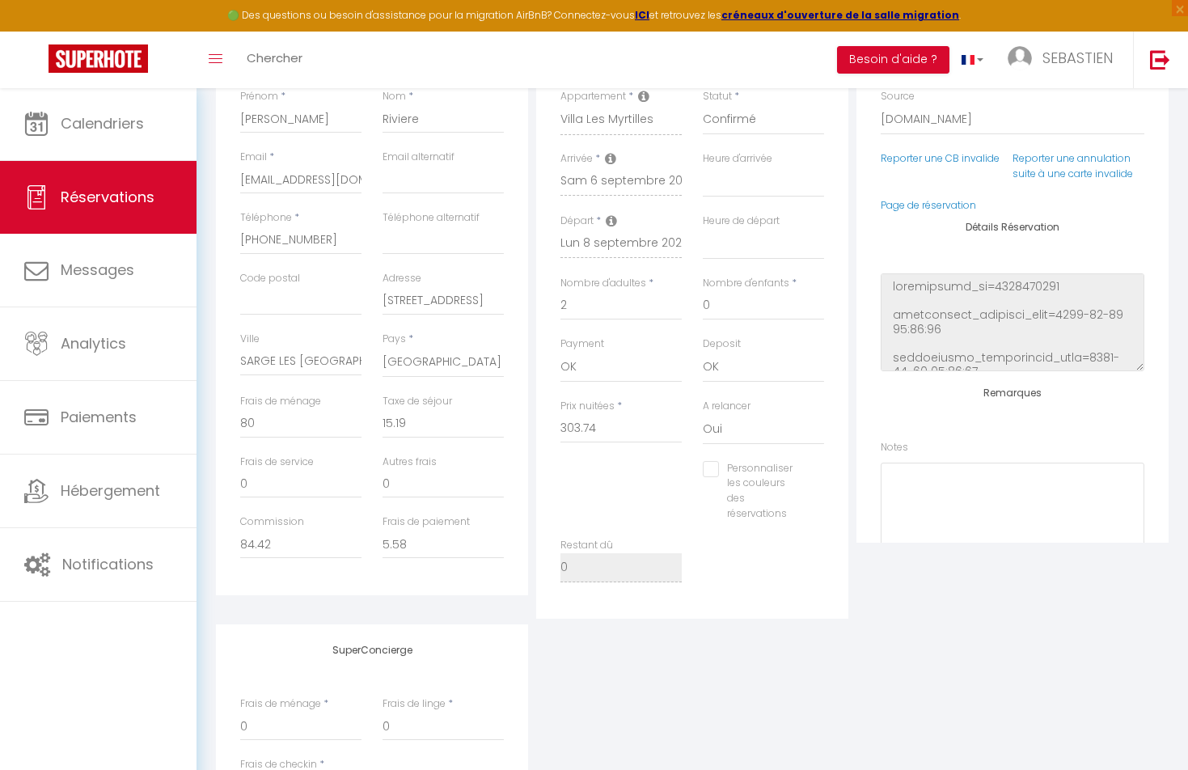
checkbox input "false"
select select
checkbox input "false"
select select
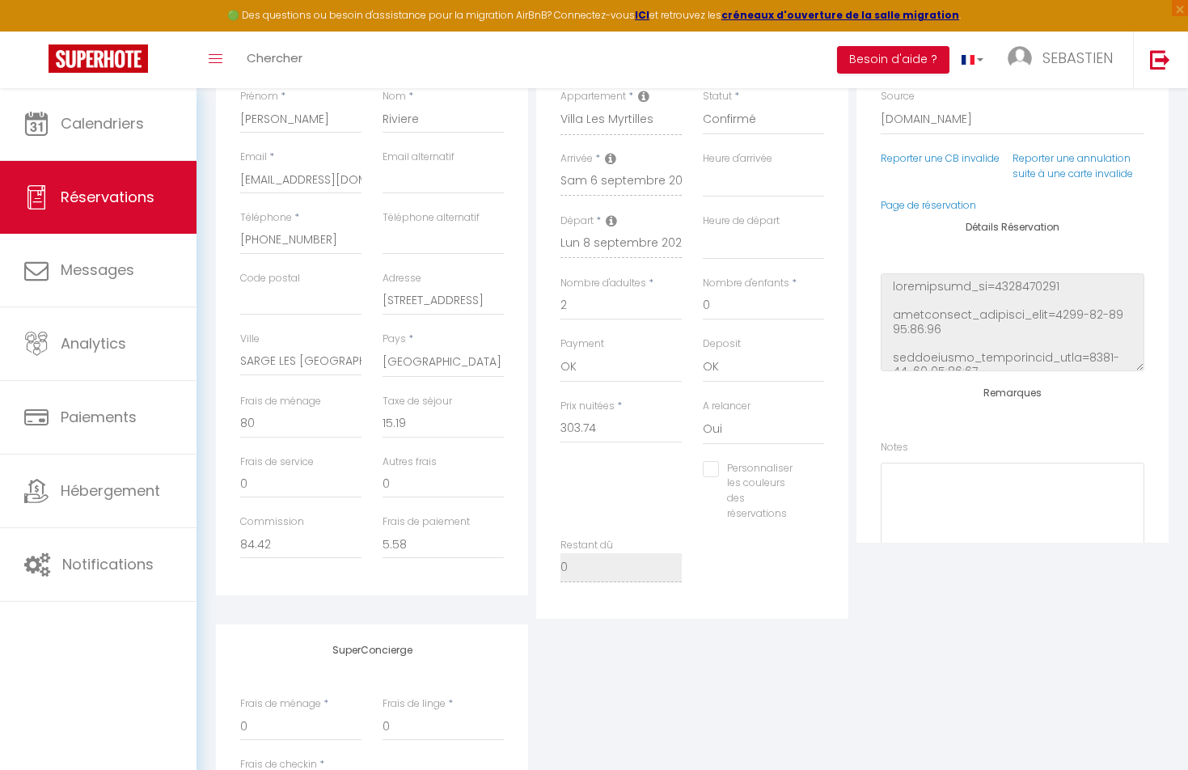
select select
checkbox input "false"
select select
checkbox input "false"
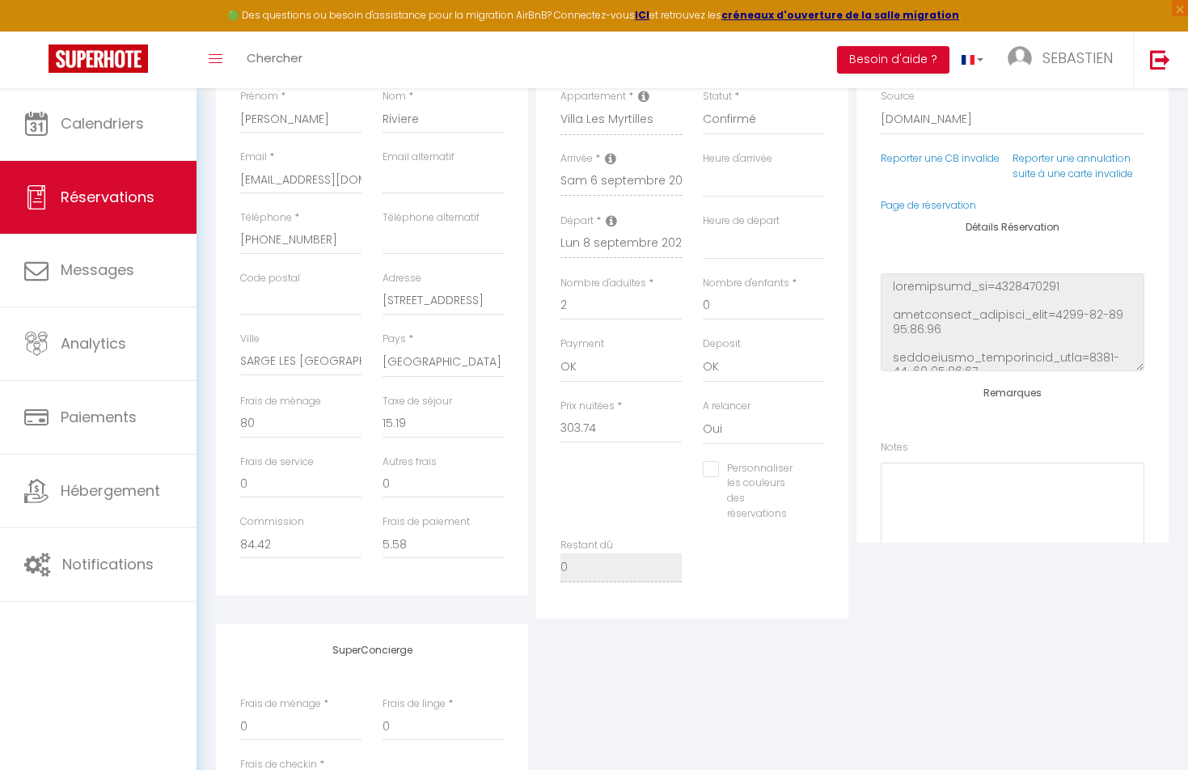
select select
checkbox input "false"
select select
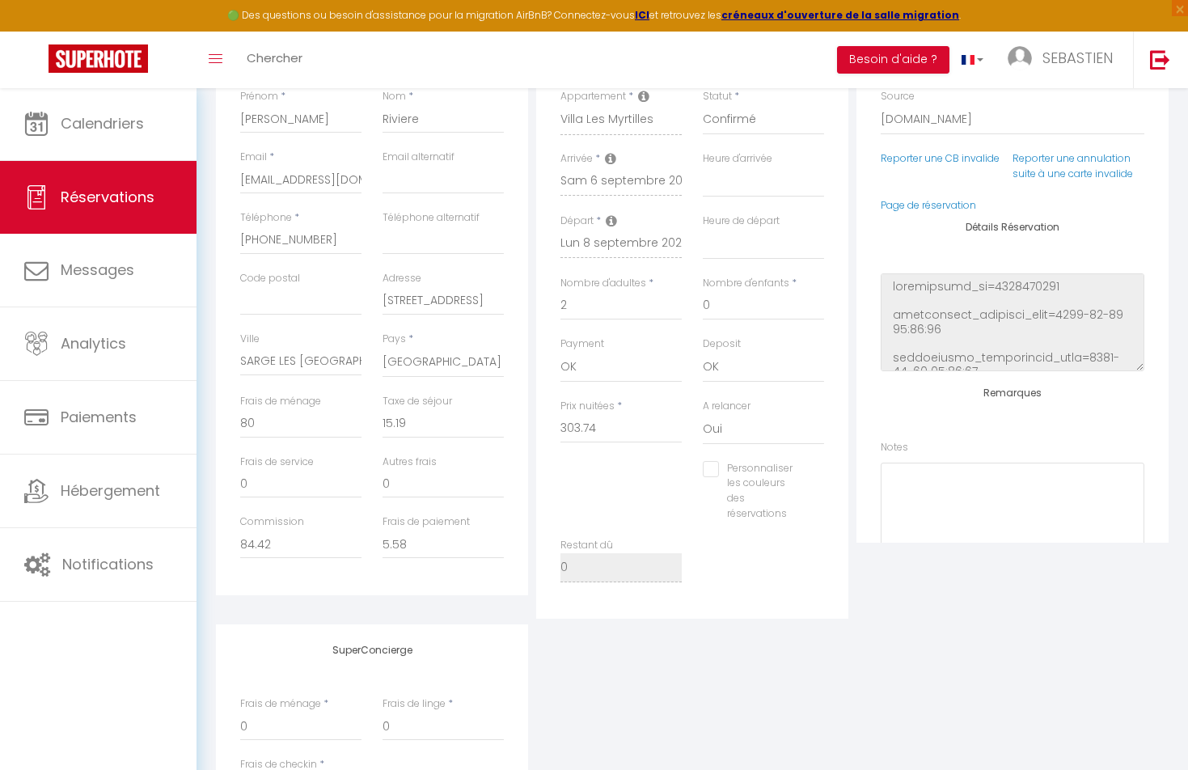
checkbox input "false"
select select
checkbox input "false"
